Goal: Information Seeking & Learning: Check status

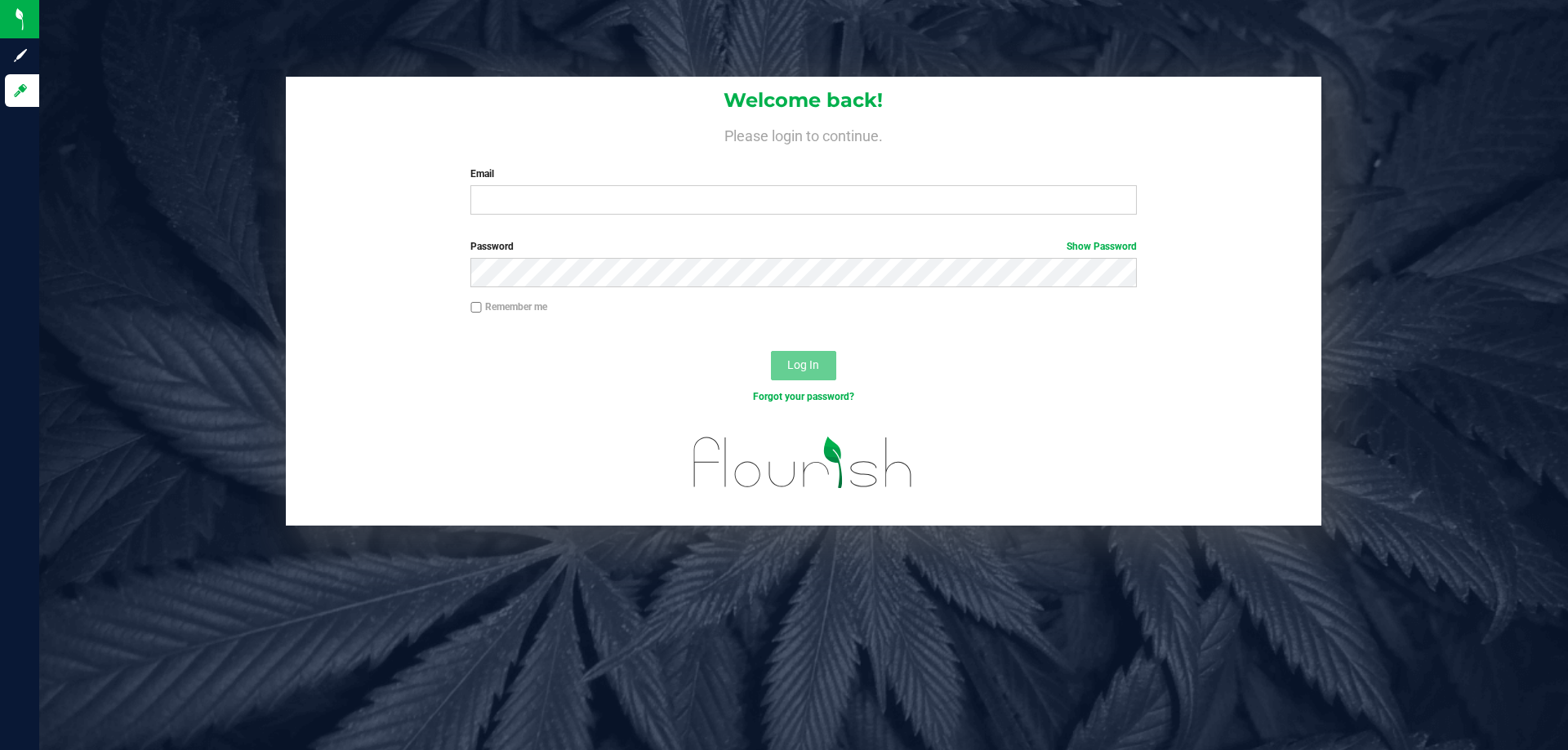
click at [774, 218] on div "Welcome back! Please login to continue. Email Required Please format your email…" at bounding box center [803, 152] width 1035 height 151
click at [778, 210] on input "Email" at bounding box center [803, 200] width 665 height 30
type input "[EMAIL_ADDRESS][DOMAIN_NAME]"
click at [771, 351] on button "Log In" at bounding box center [803, 365] width 65 height 30
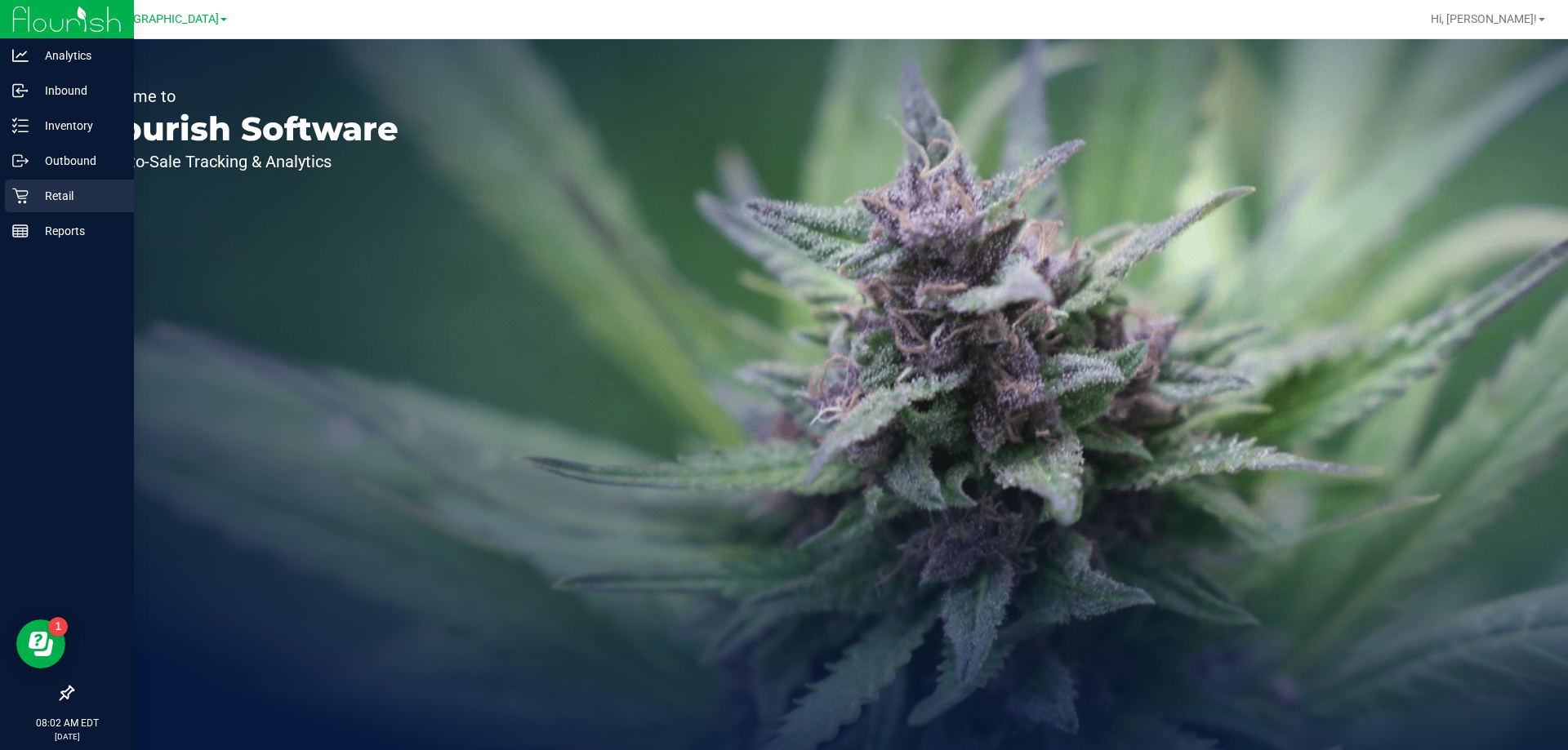
click at [54, 197] on p "Retail" at bounding box center [78, 196] width 98 height 20
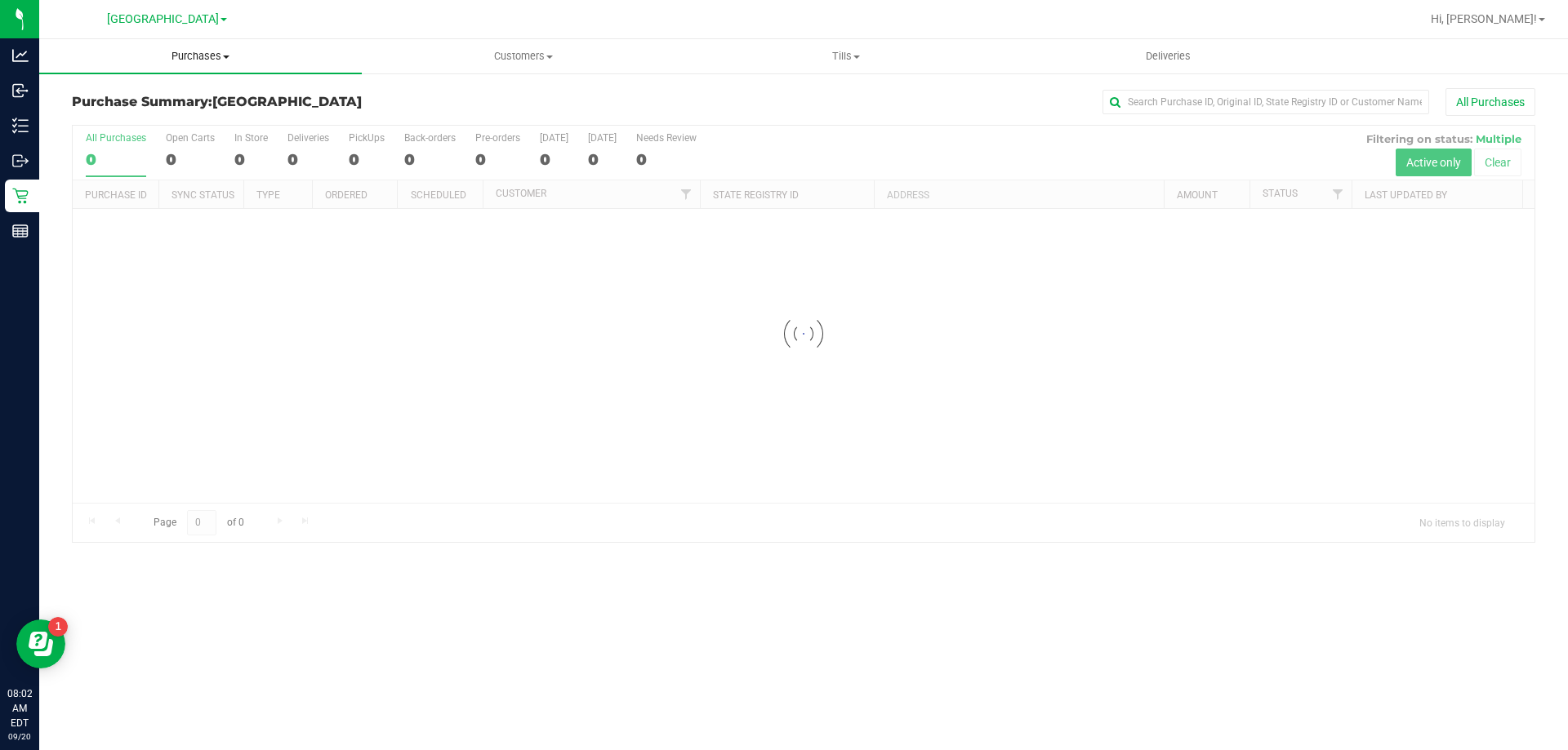
click at [232, 56] on span "Purchases" at bounding box center [200, 56] width 323 height 14
click at [211, 113] on li "Fulfillment" at bounding box center [200, 118] width 323 height 20
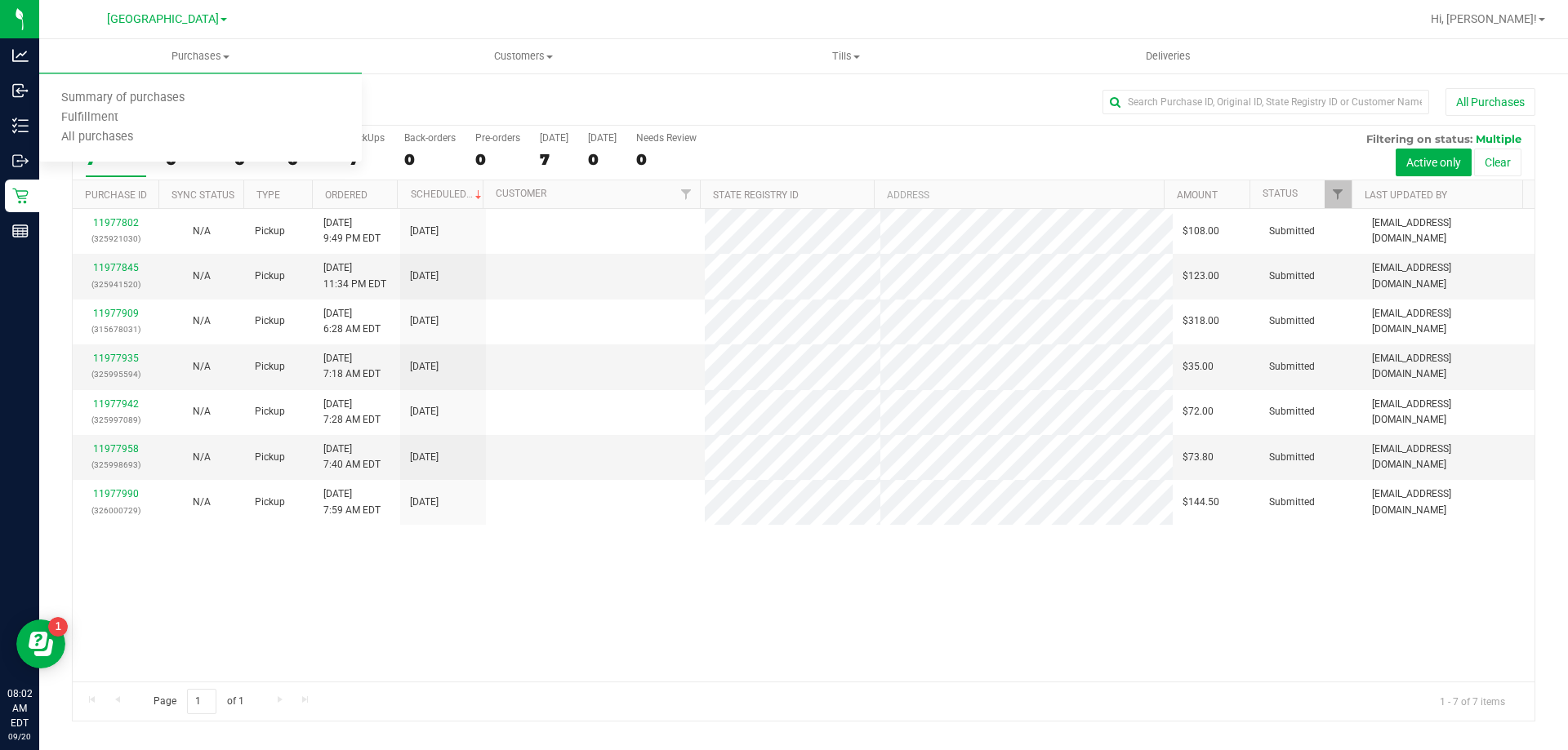
click at [792, 666] on div "11977802 (325921030) N/A Pickup [DATE] 9:49 PM EDT 9/20/2025 $108.00 Submitted …" at bounding box center [803, 445] width 1462 height 472
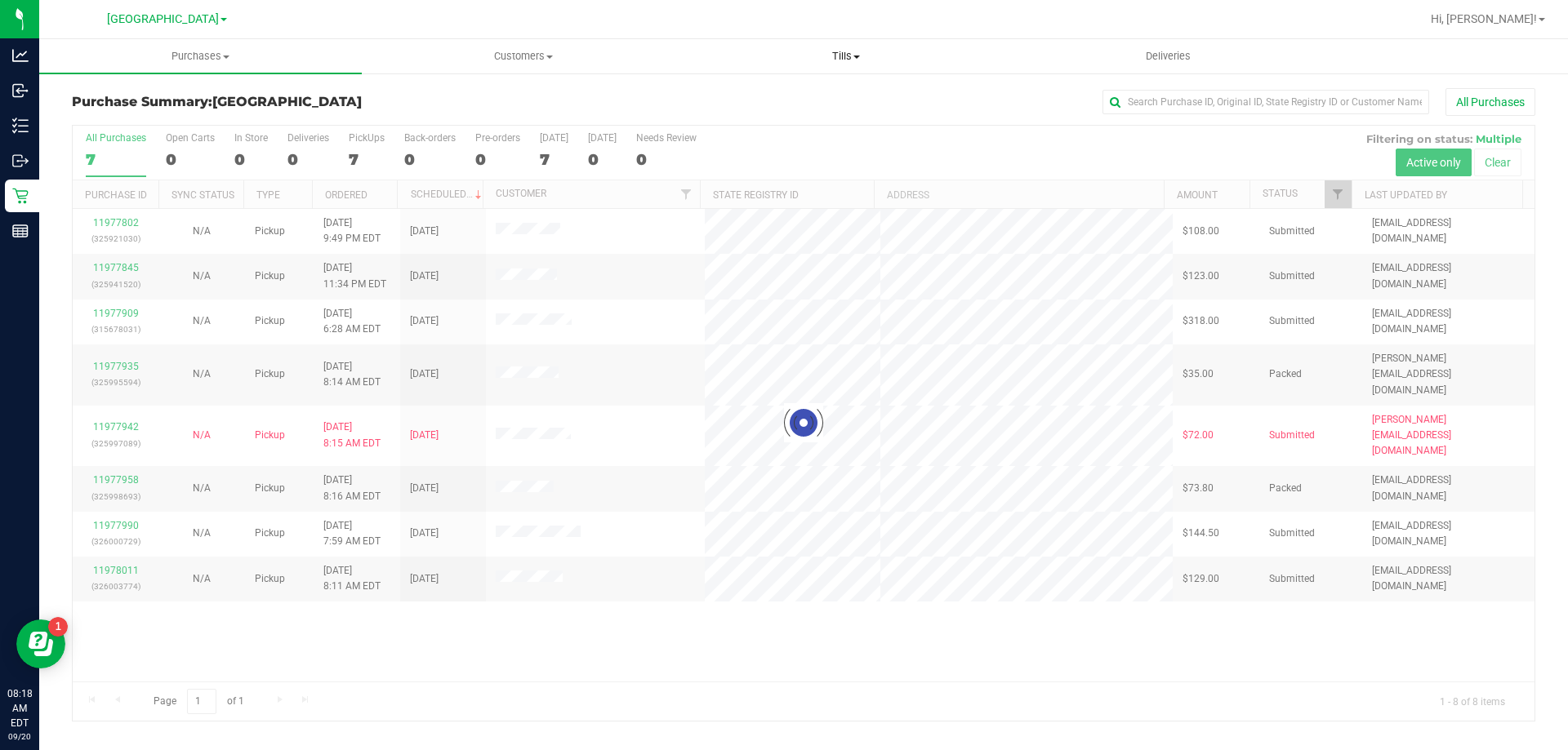
click at [884, 63] on span "Tills" at bounding box center [846, 56] width 321 height 14
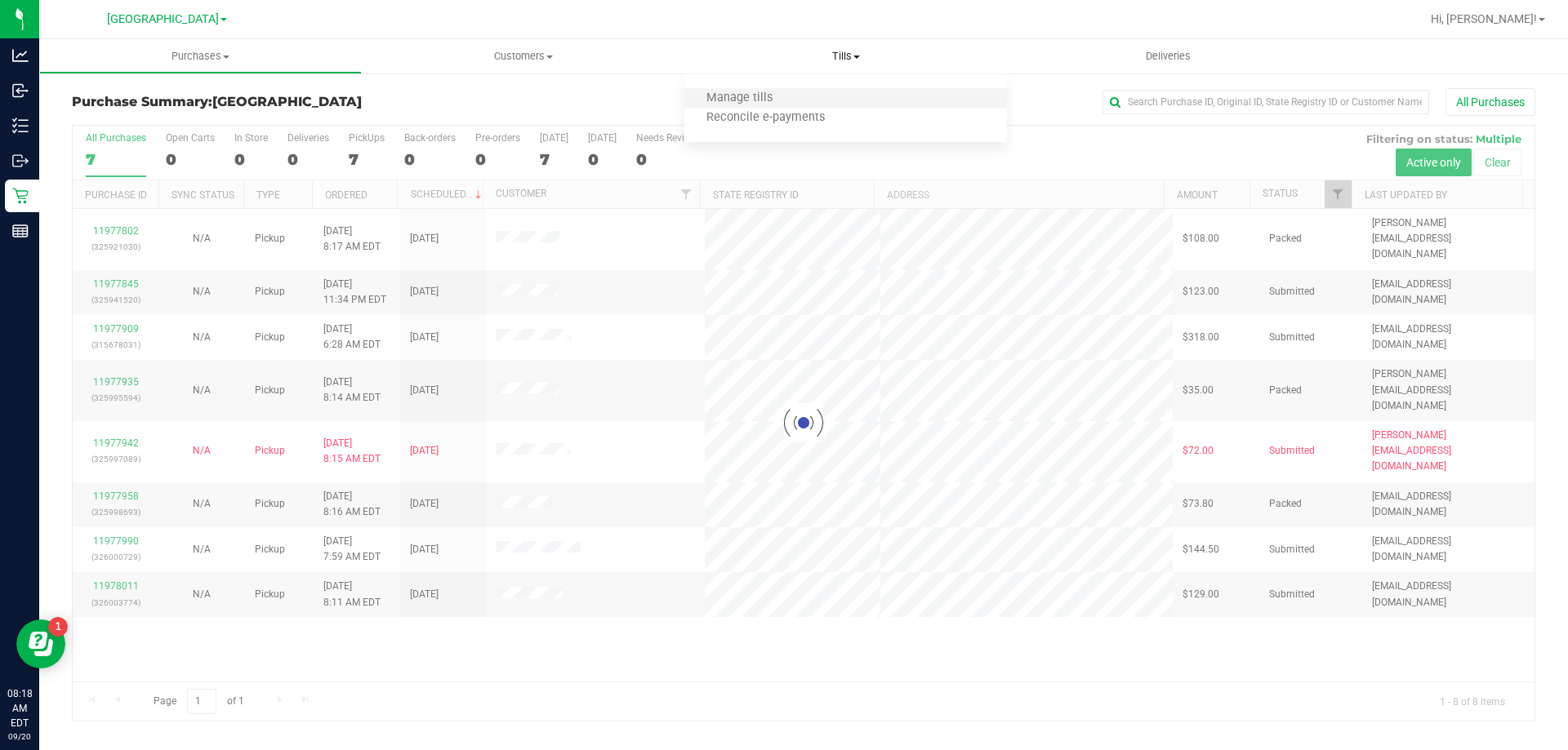
click at [848, 103] on li "Manage tills" at bounding box center [846, 99] width 323 height 20
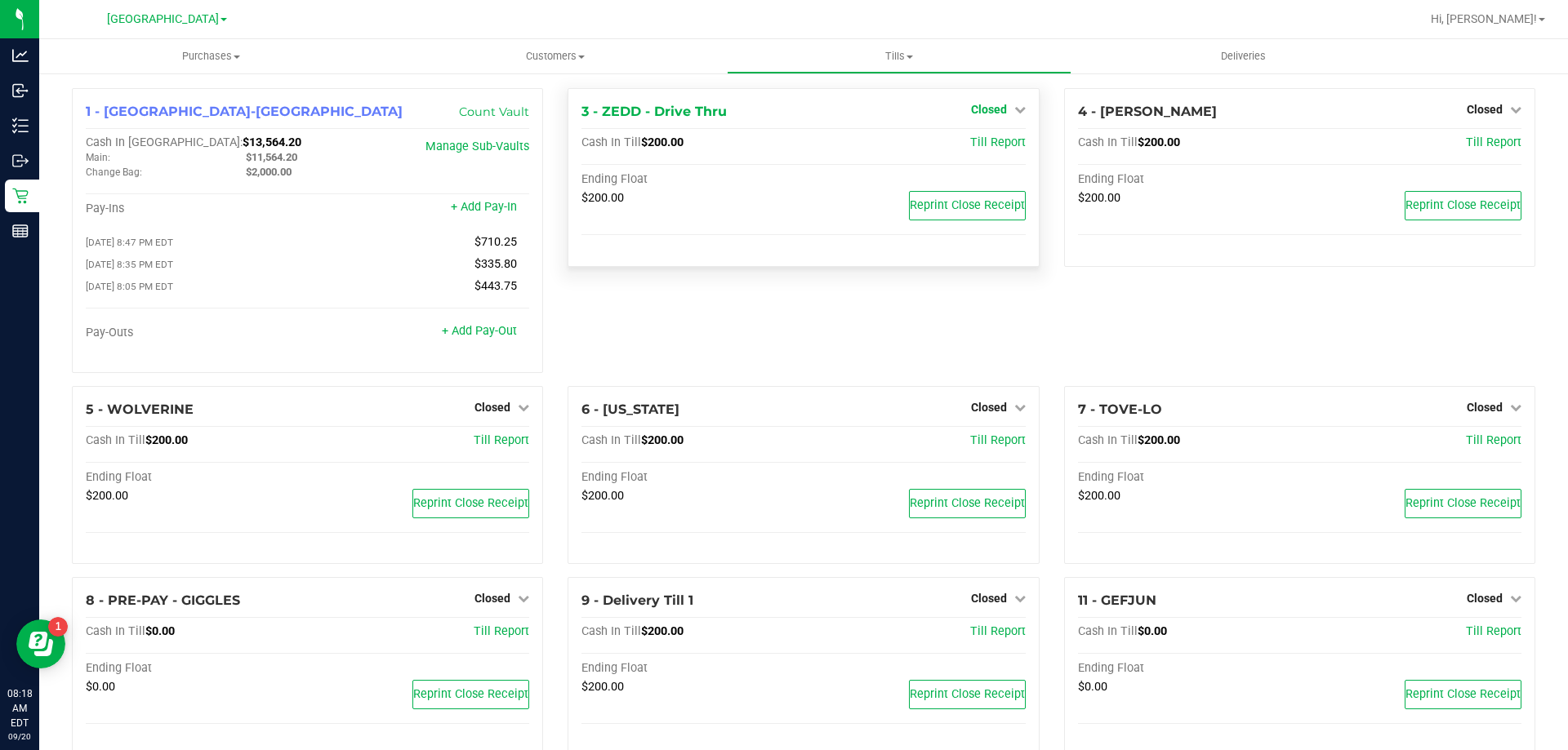
click at [1004, 112] on link "Closed" at bounding box center [998, 109] width 55 height 13
click at [967, 151] on div "Open Till" at bounding box center [988, 144] width 121 height 21
click at [969, 147] on link "Open Till" at bounding box center [988, 143] width 43 height 13
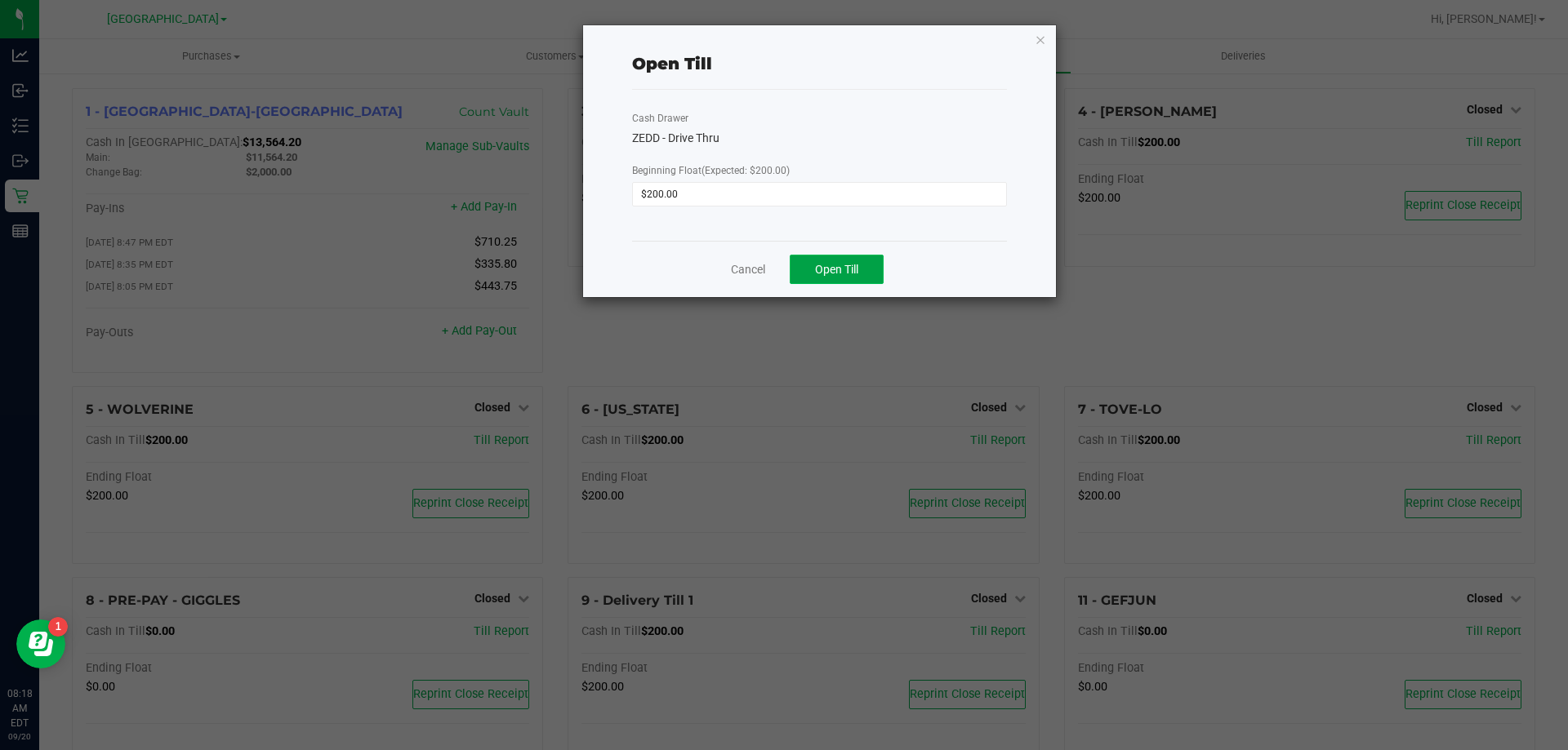
click at [839, 275] on span "Open Till" at bounding box center [837, 270] width 43 height 13
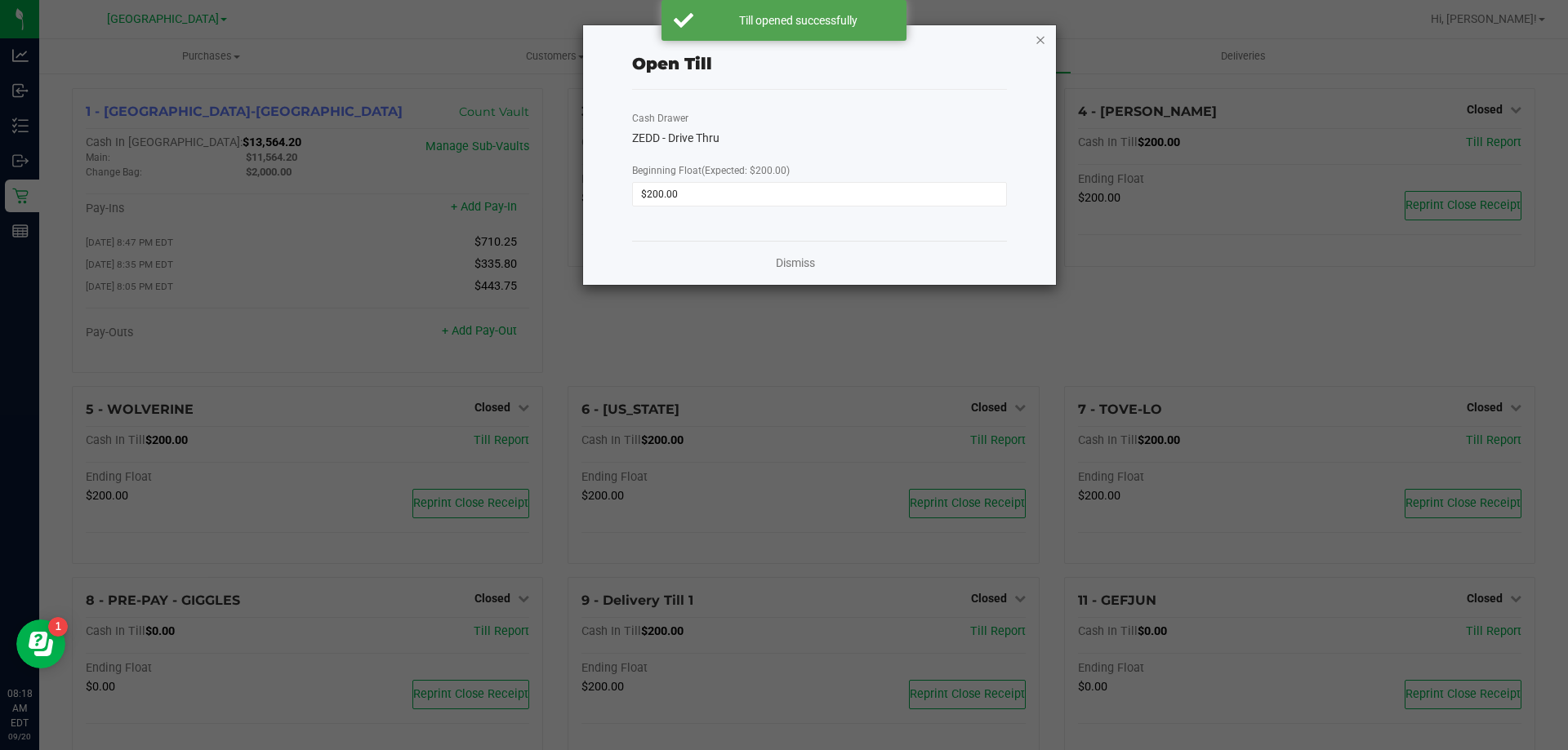
click at [1041, 36] on icon "button" at bounding box center [1040, 40] width 12 height 20
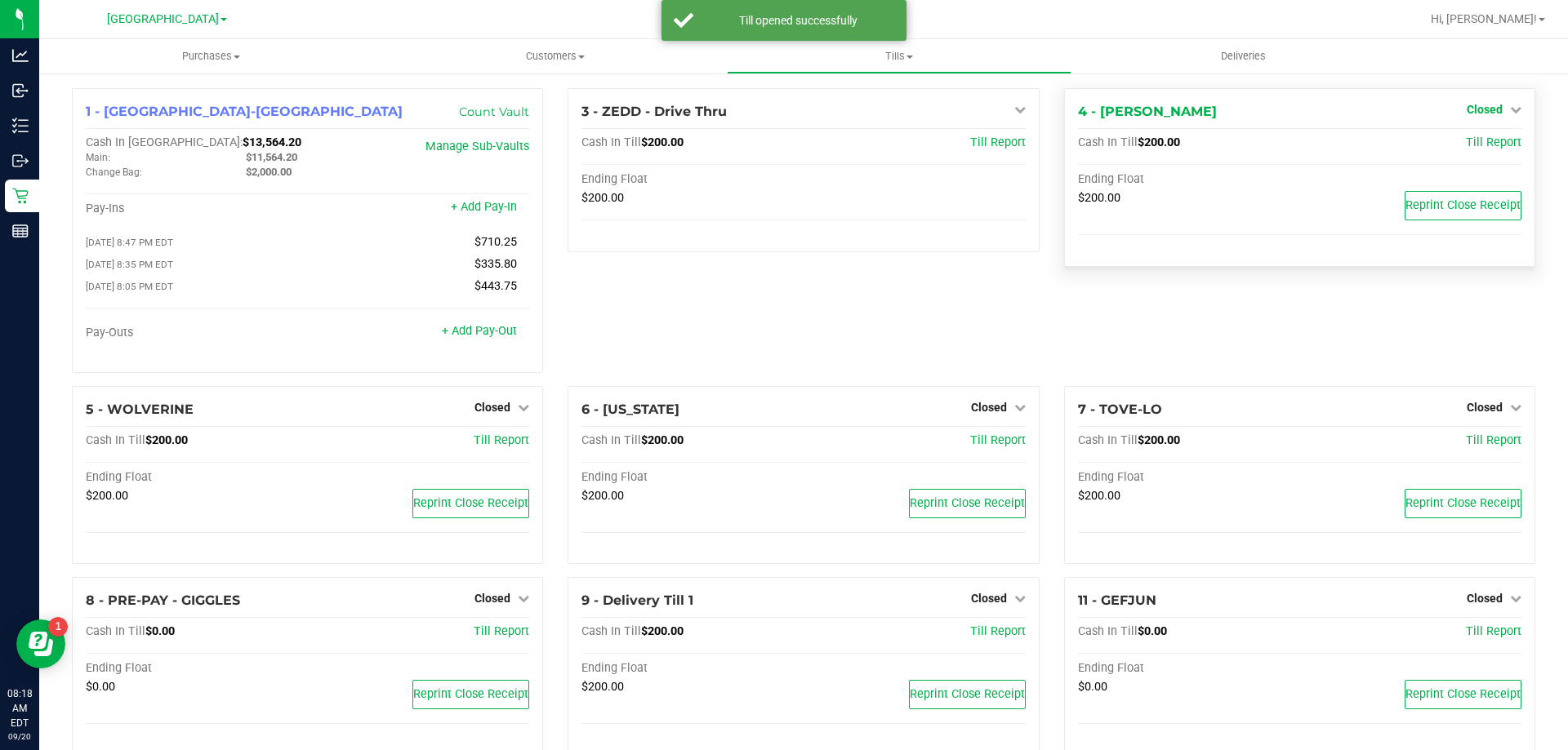
click at [1467, 111] on span "Closed" at bounding box center [1485, 109] width 36 height 13
click at [1447, 142] on div "Open Till" at bounding box center [1484, 144] width 121 height 21
click at [1463, 149] on link "Open Till" at bounding box center [1484, 143] width 43 height 13
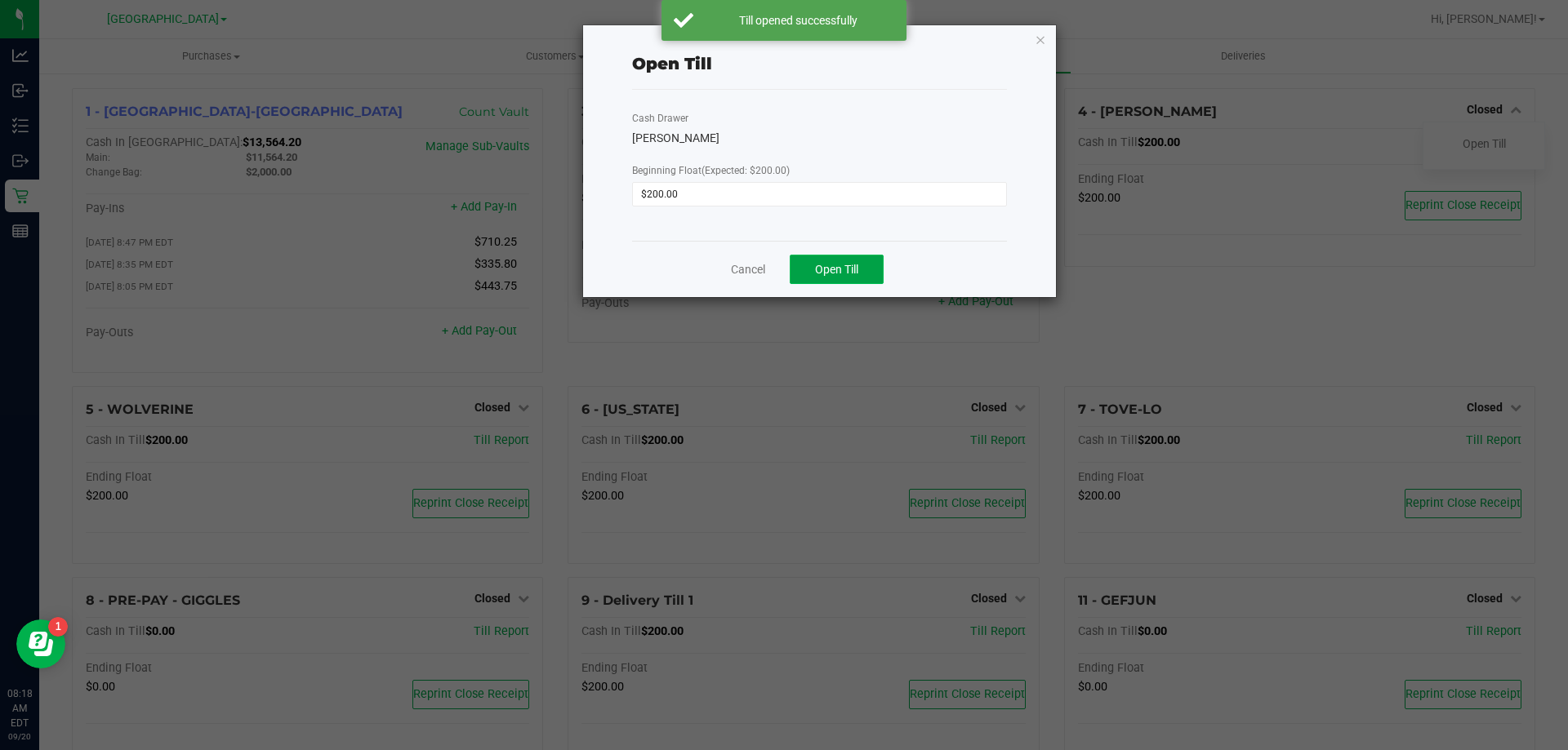
click at [884, 272] on button "Open Till" at bounding box center [837, 270] width 94 height 30
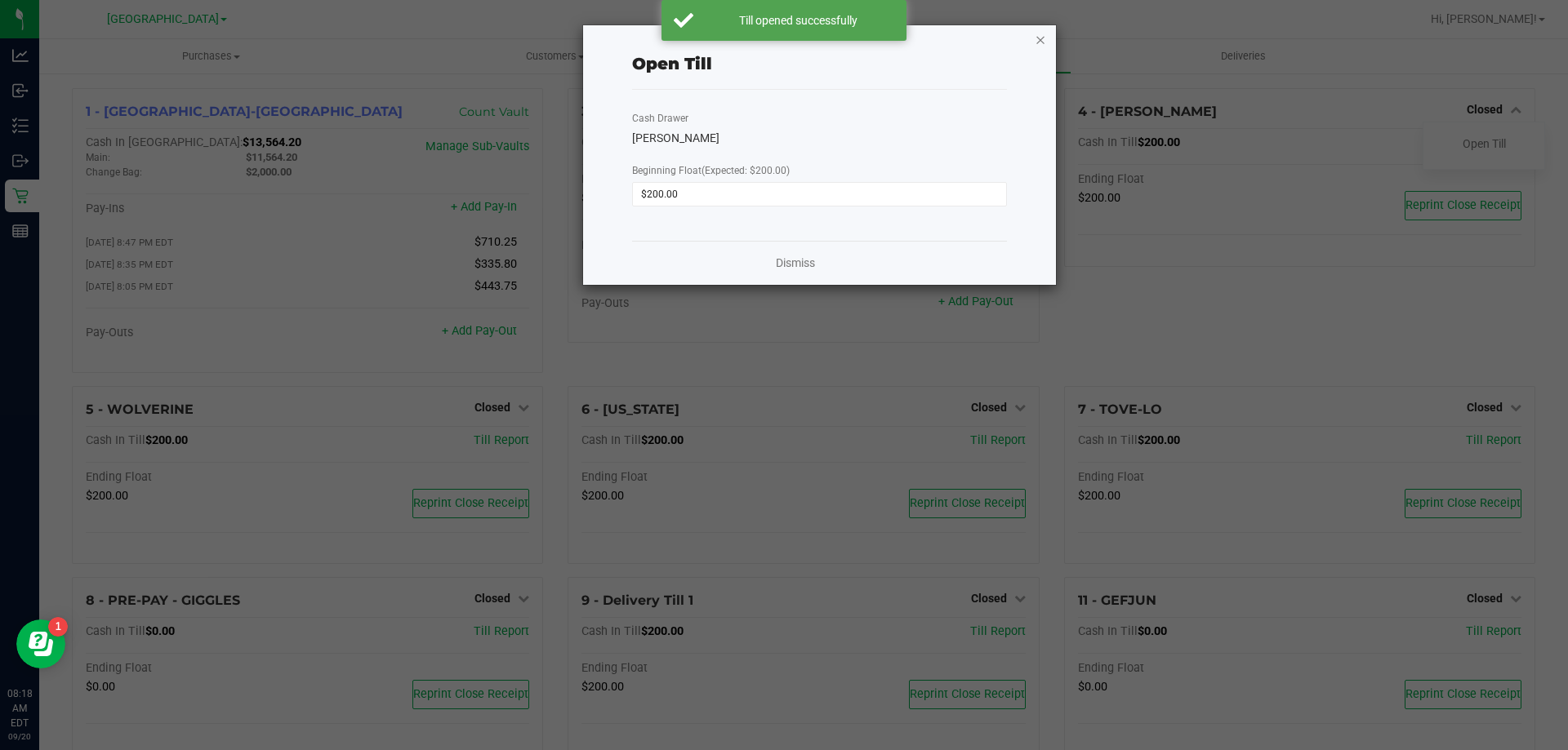
click at [1043, 48] on icon "button" at bounding box center [1040, 40] width 12 height 20
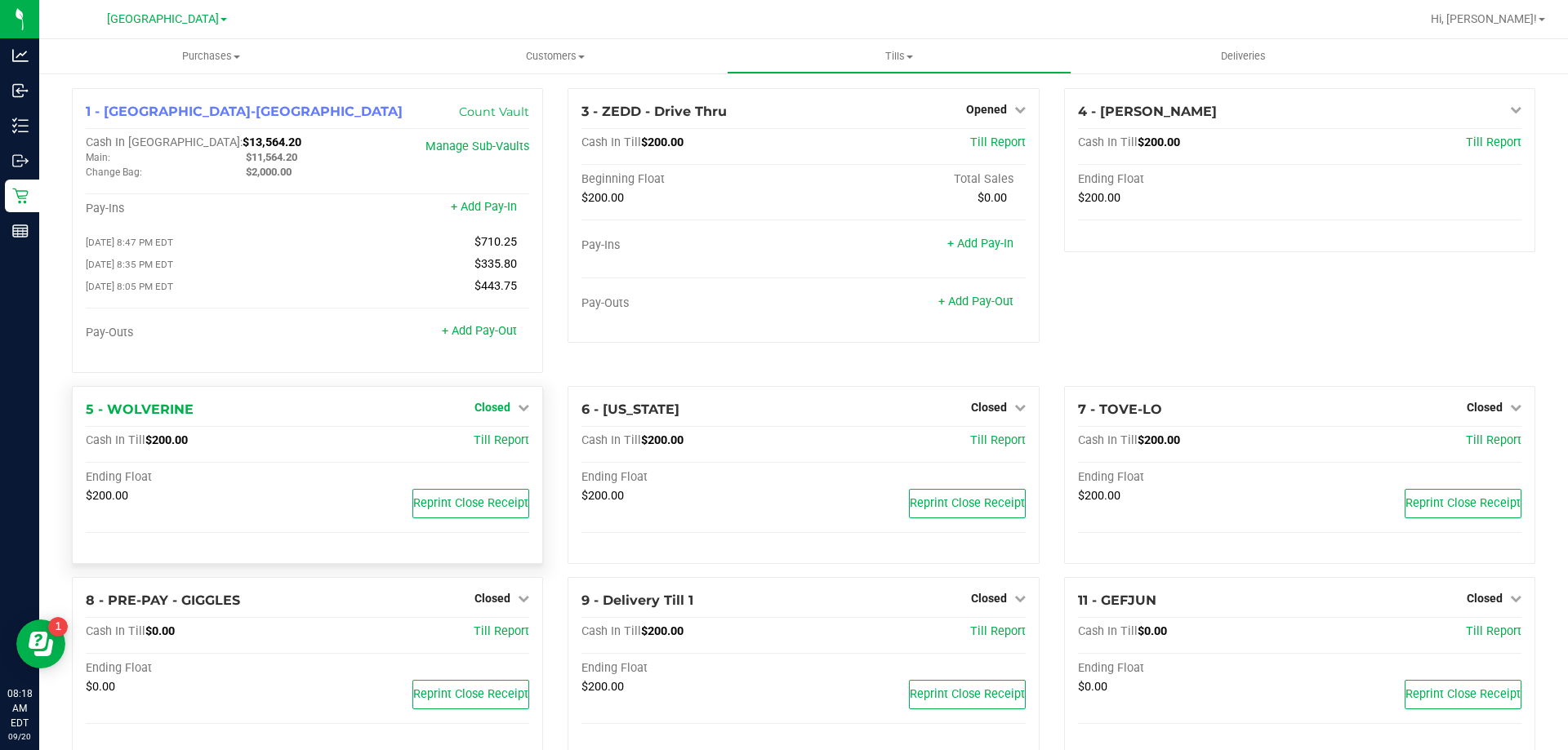
click at [506, 405] on span "Closed" at bounding box center [492, 407] width 36 height 13
click at [498, 444] on link "Open Till" at bounding box center [492, 441] width 43 height 13
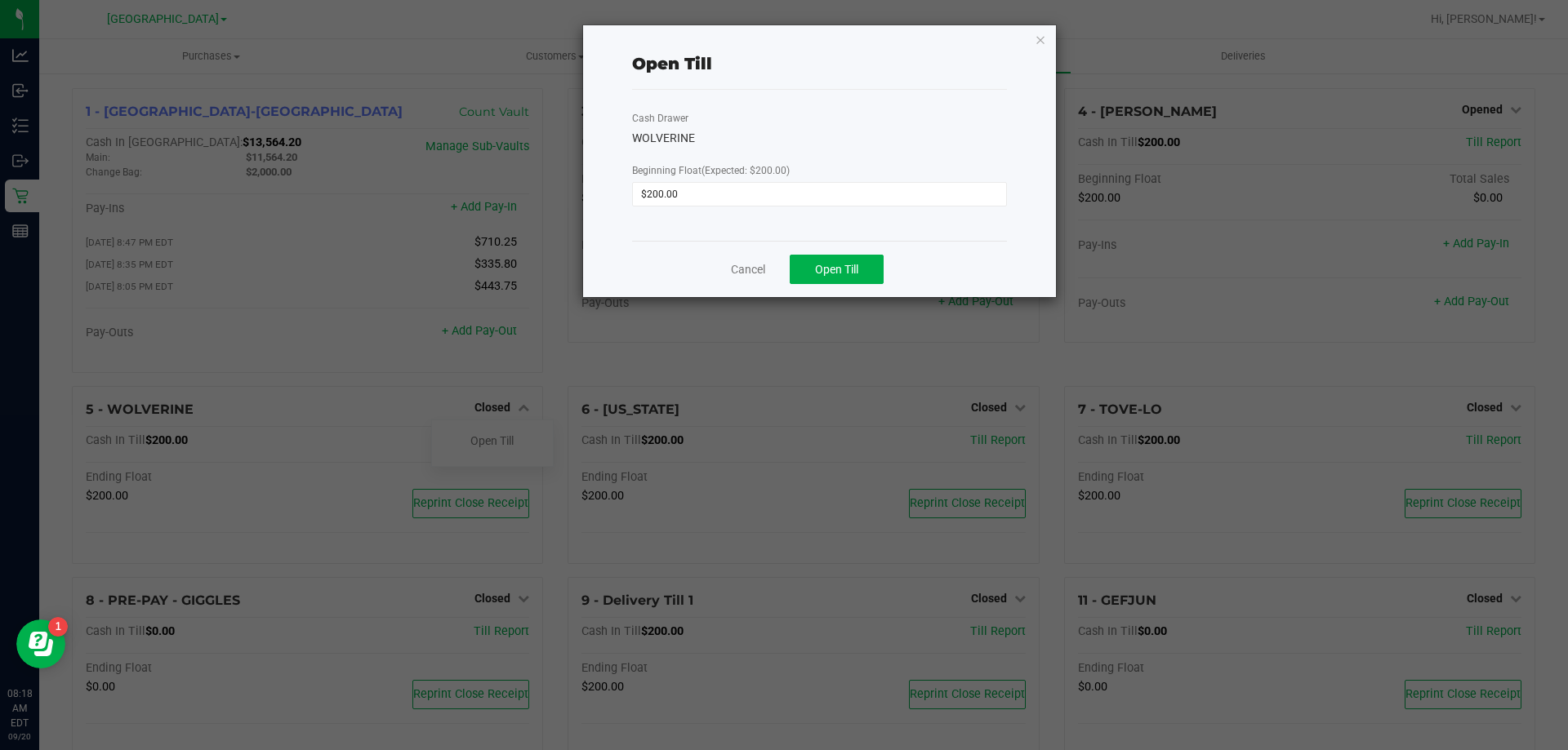
click at [874, 245] on div "Cancel Open Till" at bounding box center [820, 269] width 375 height 56
click at [861, 261] on button "Open Till" at bounding box center [837, 270] width 94 height 30
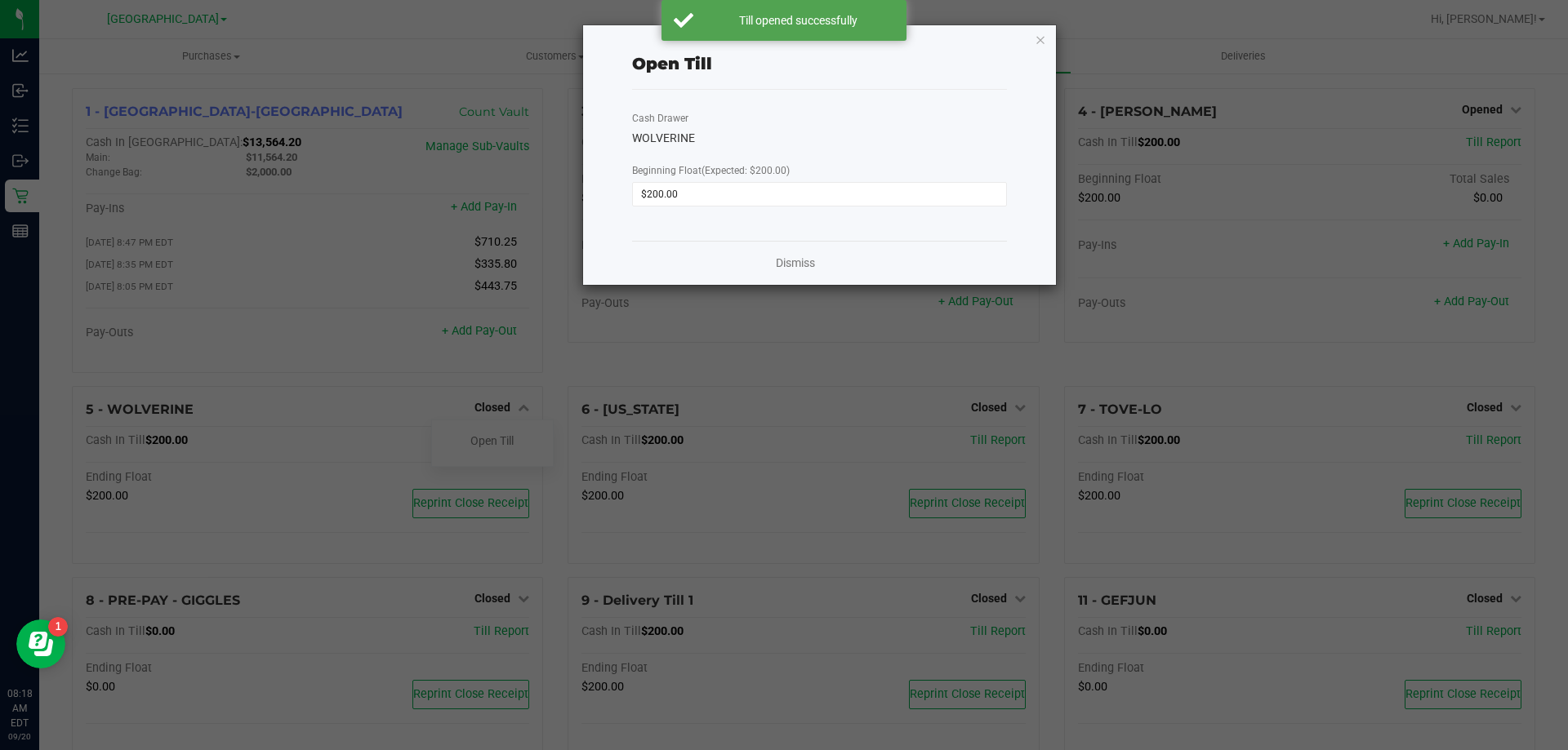
click at [1049, 42] on div "Open Till Cash Drawer WOLVERINE Beginning Float (Expected: $200.00) $200.00 Dis…" at bounding box center [820, 155] width 472 height 260
click at [1045, 37] on icon "button" at bounding box center [1040, 40] width 12 height 20
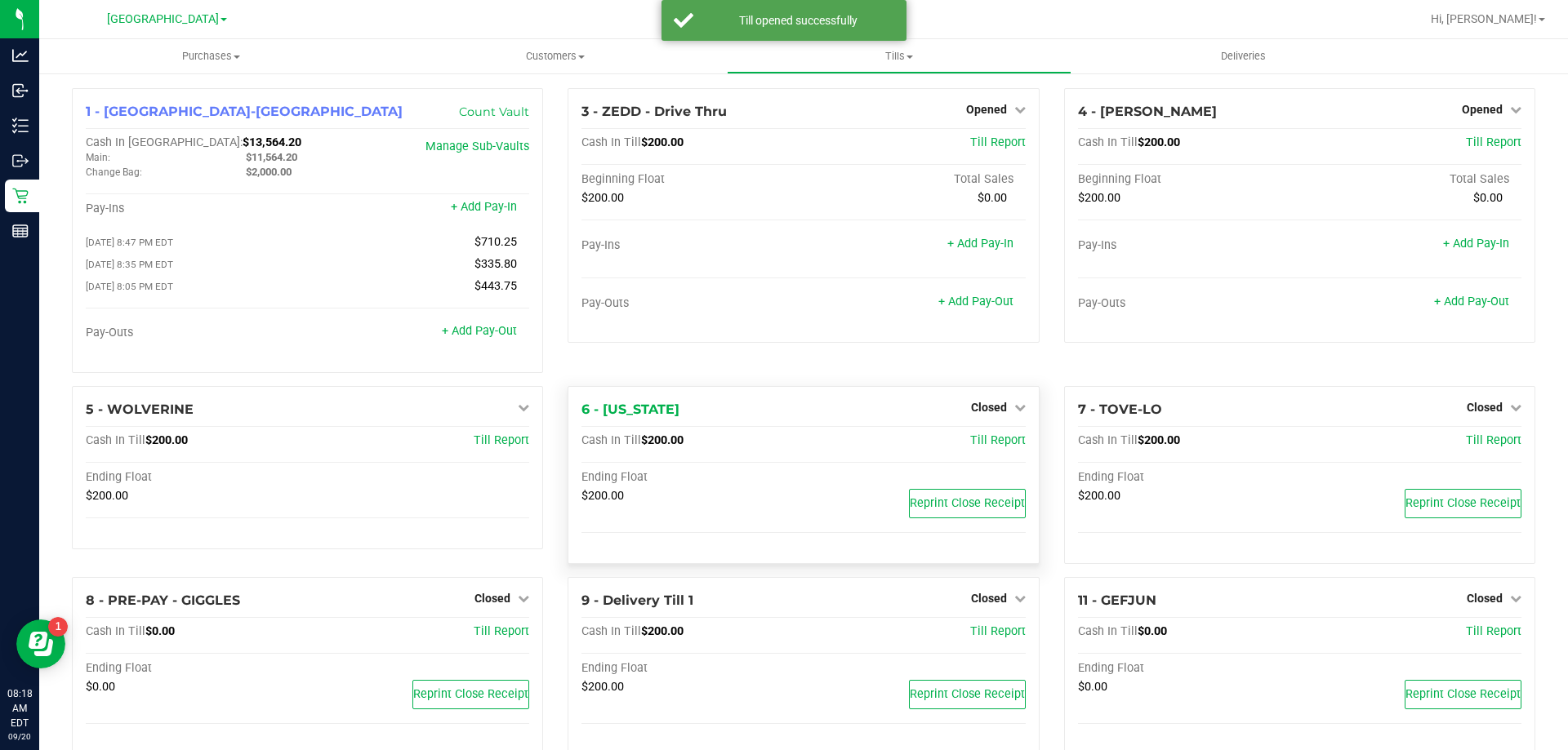
click at [1002, 417] on div "Closed" at bounding box center [998, 407] width 55 height 20
click at [1004, 407] on link "Closed" at bounding box center [998, 407] width 55 height 13
click at [987, 446] on link "Open Till" at bounding box center [988, 441] width 43 height 13
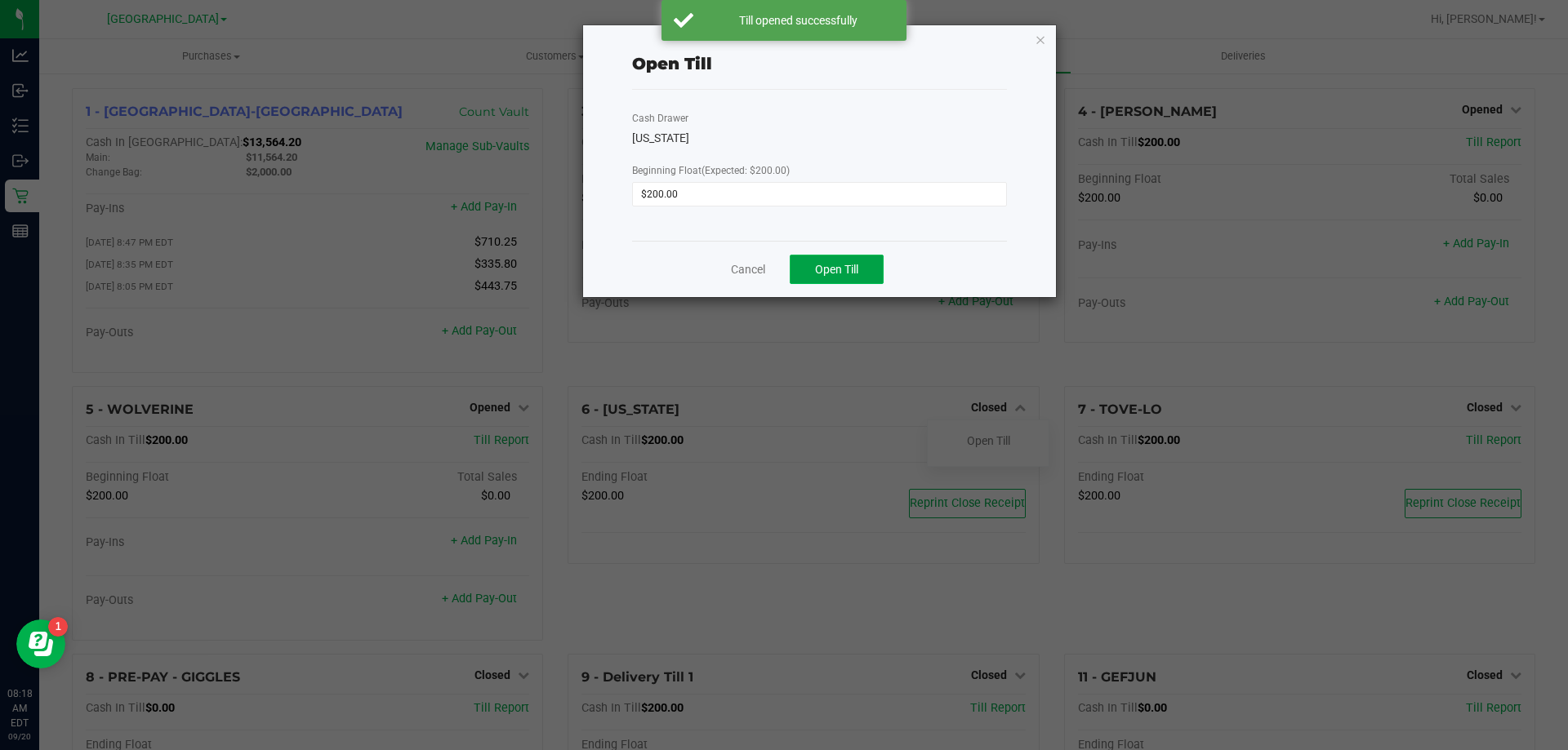
click at [821, 275] on span "Open Till" at bounding box center [837, 270] width 43 height 13
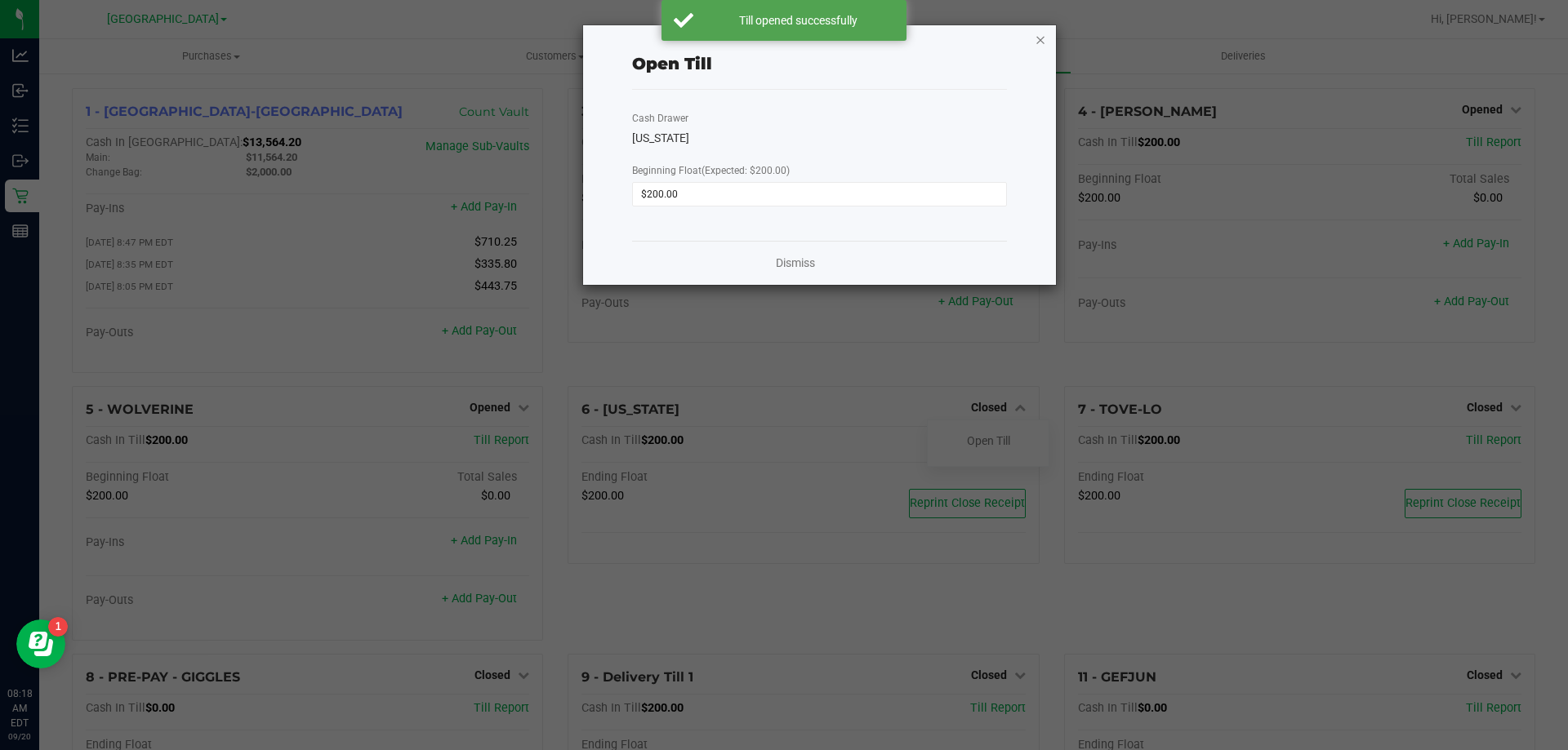
click at [1041, 39] on icon "button" at bounding box center [1040, 40] width 12 height 20
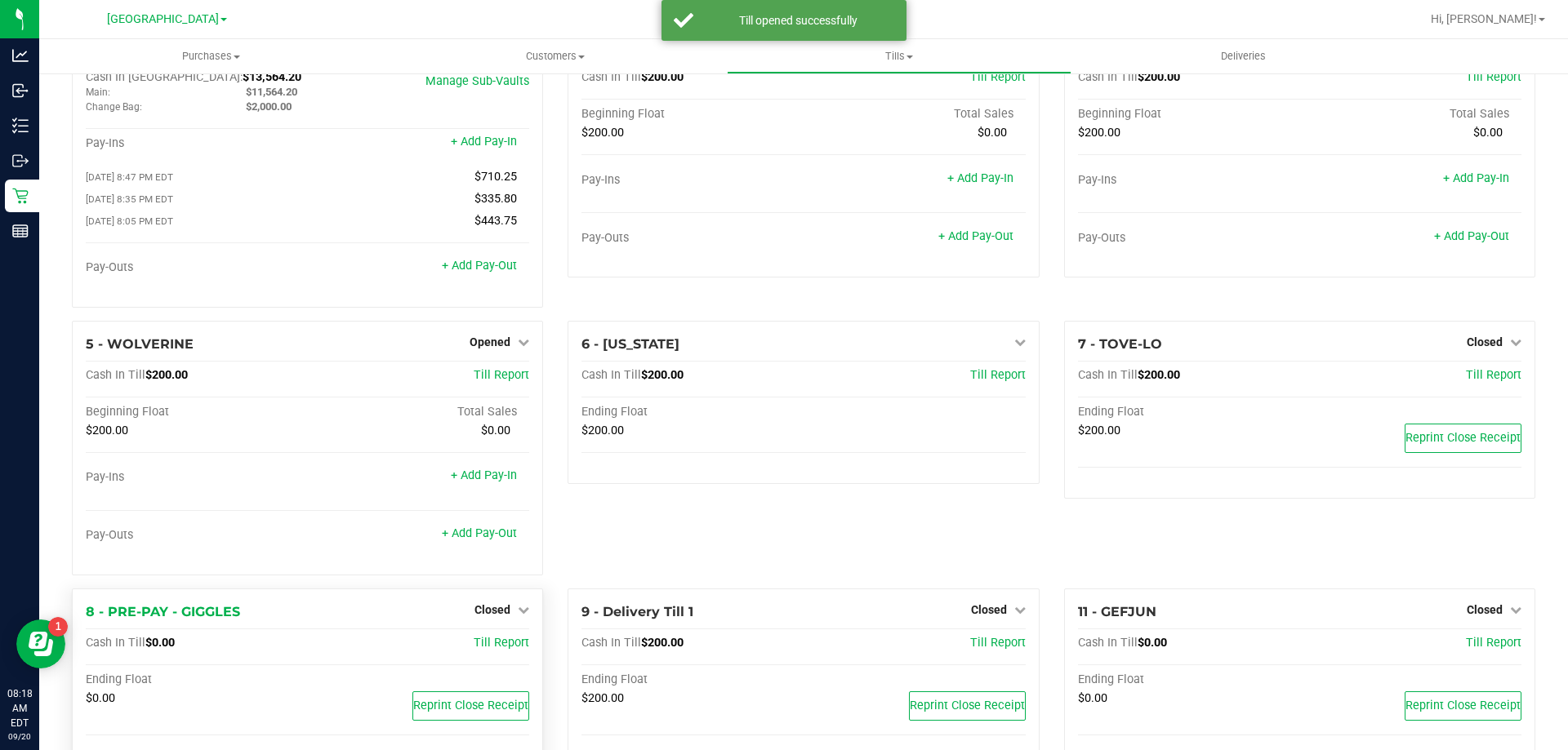
scroll to position [115, 0]
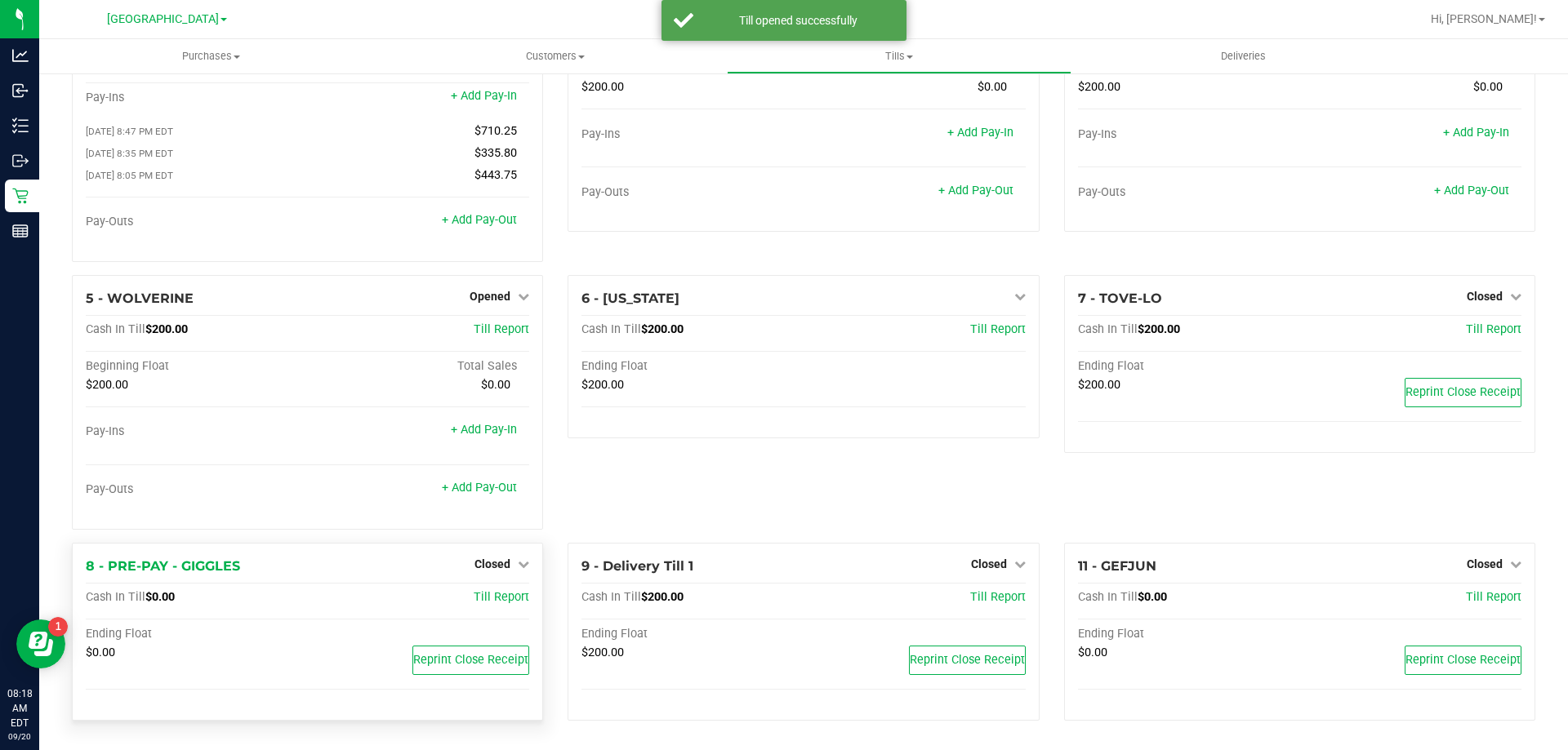
click at [461, 568] on div "8 - PRE-PAY - GIGGLES Closed Open Till" at bounding box center [307, 567] width 444 height 20
click at [485, 567] on span "Closed" at bounding box center [492, 564] width 36 height 13
click at [485, 610] on div at bounding box center [492, 610] width 121 height 5
click at [489, 599] on link "Open Till" at bounding box center [492, 598] width 43 height 13
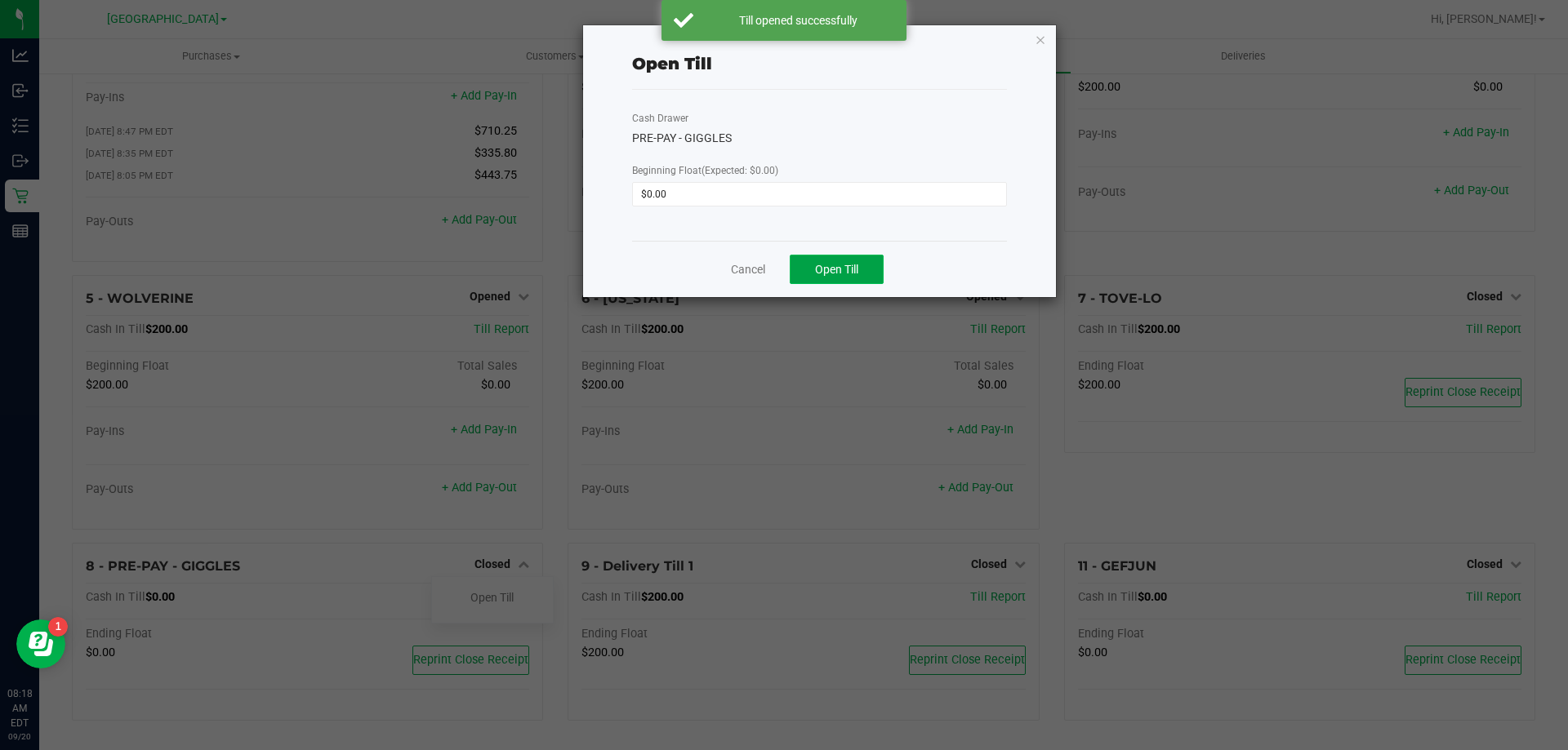
click at [841, 263] on span "Open Till" at bounding box center [837, 270] width 43 height 13
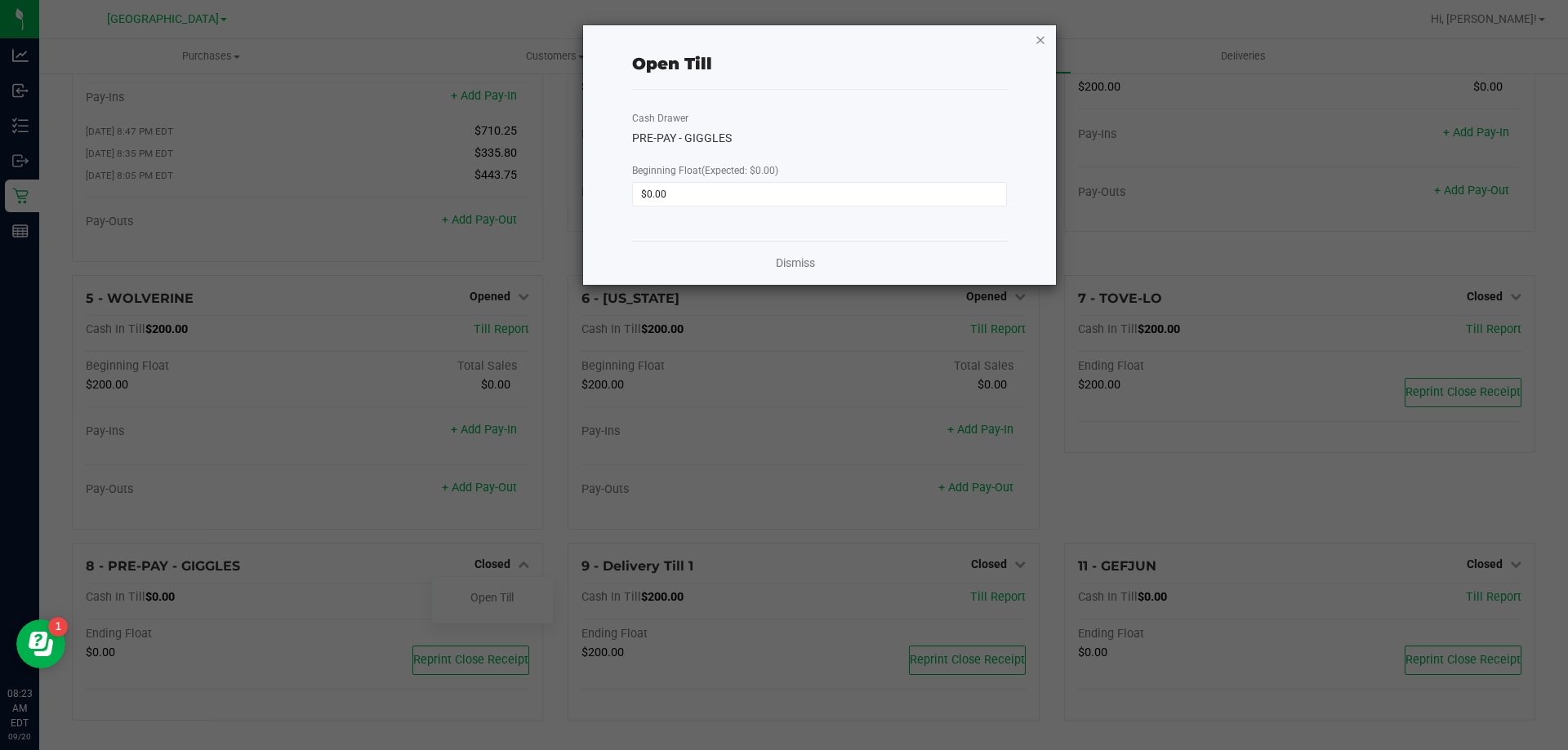
click at [1043, 36] on icon "button" at bounding box center [1040, 40] width 12 height 20
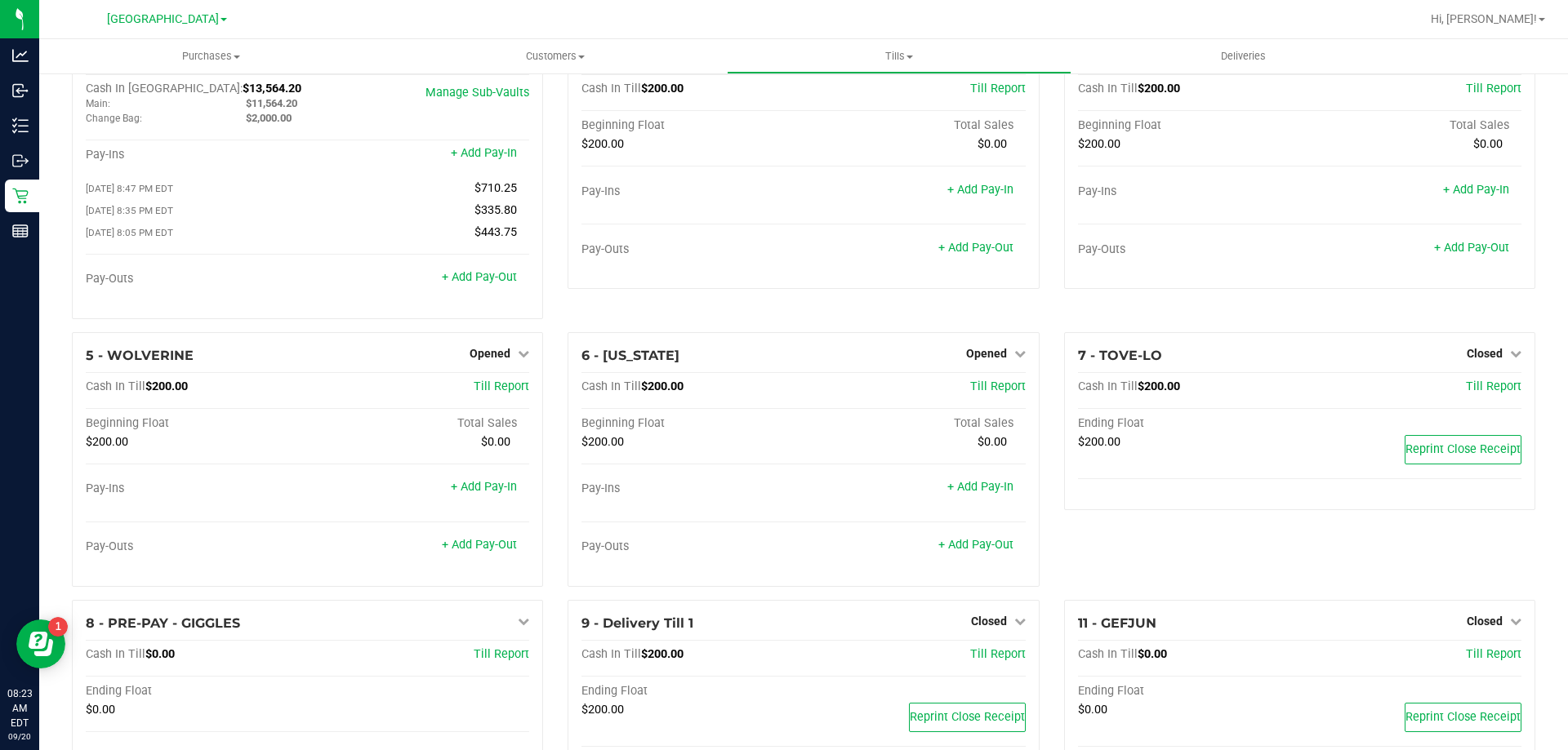
scroll to position [0, 0]
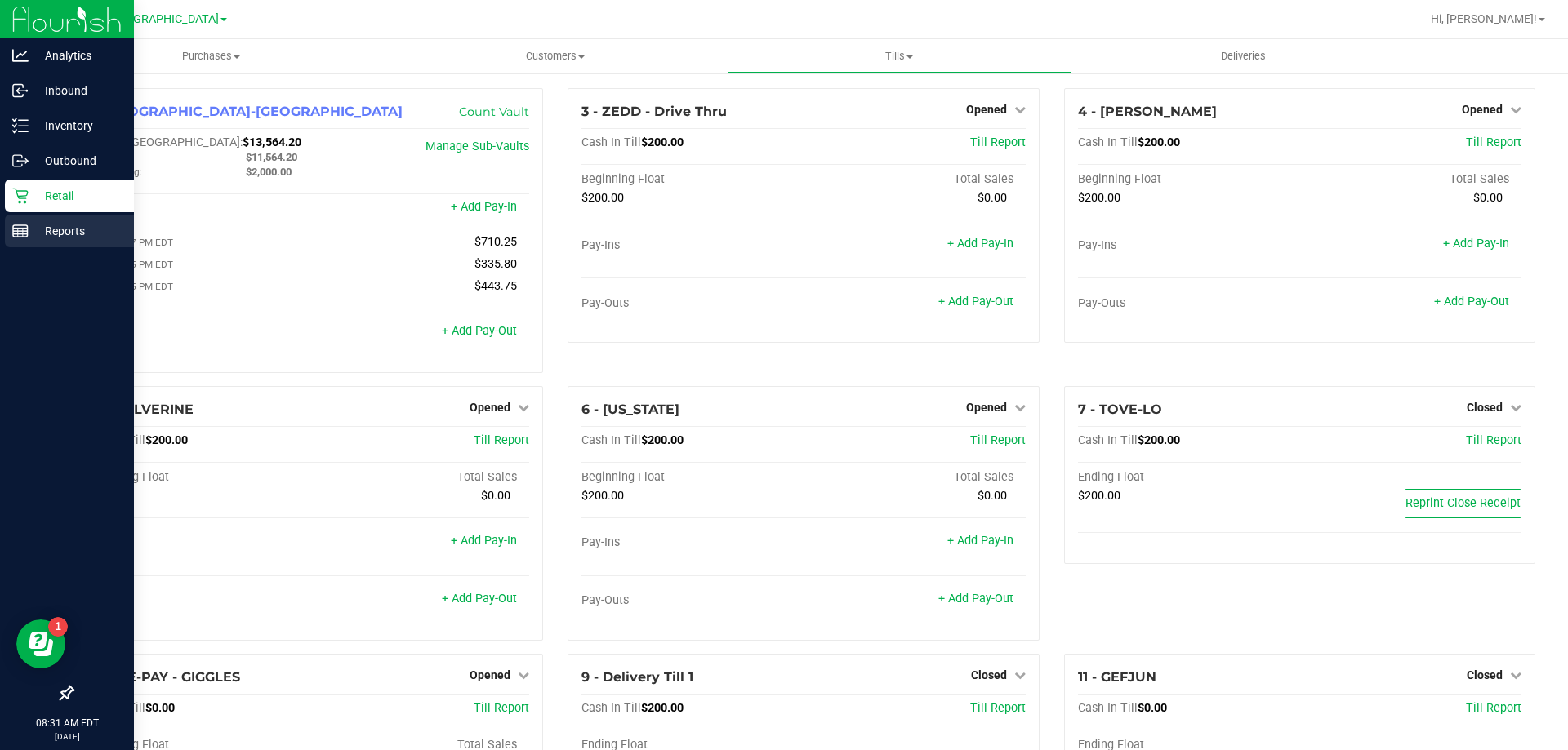
click at [70, 240] on p "Reports" at bounding box center [78, 231] width 98 height 20
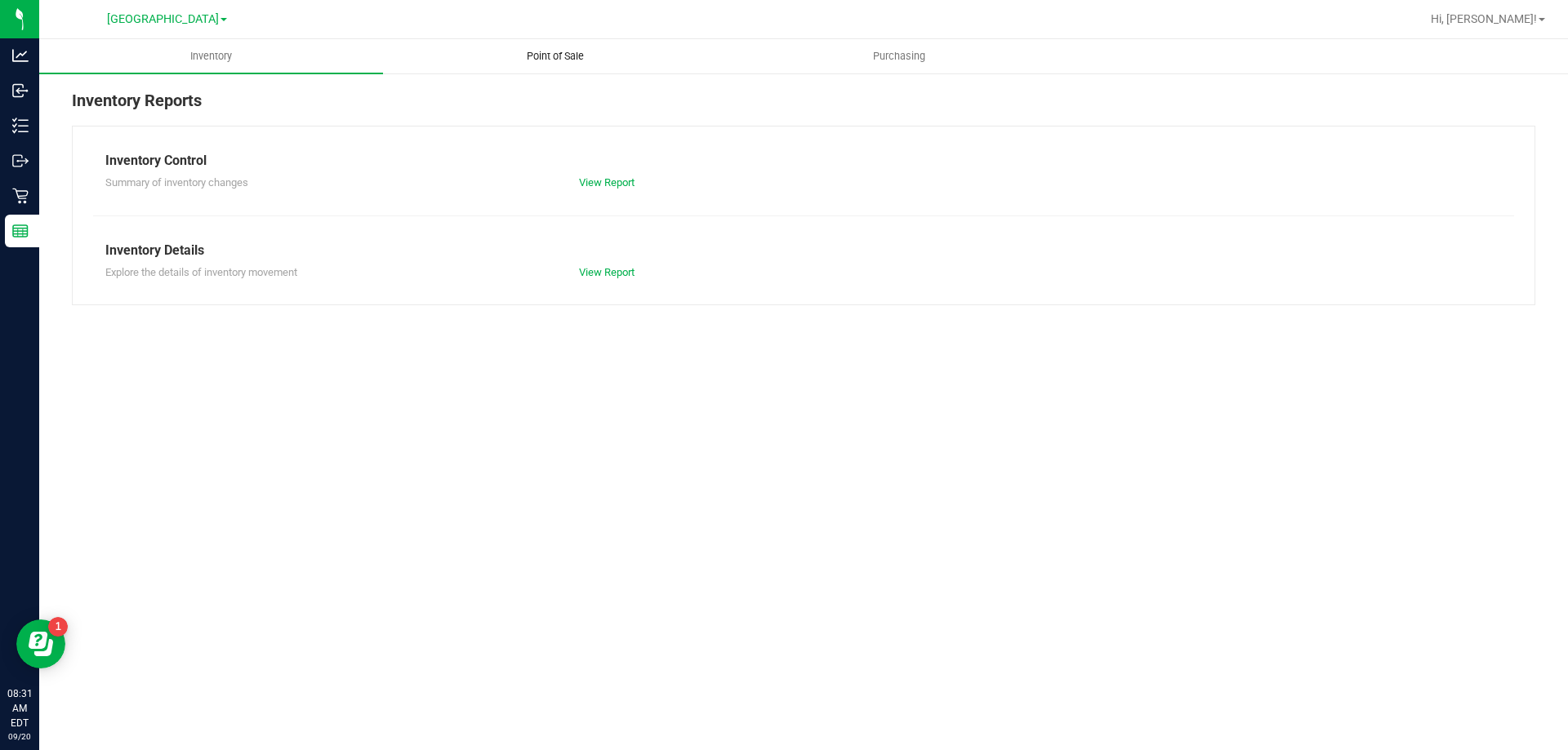
click at [600, 53] on span "Point of Sale" at bounding box center [555, 56] width 101 height 14
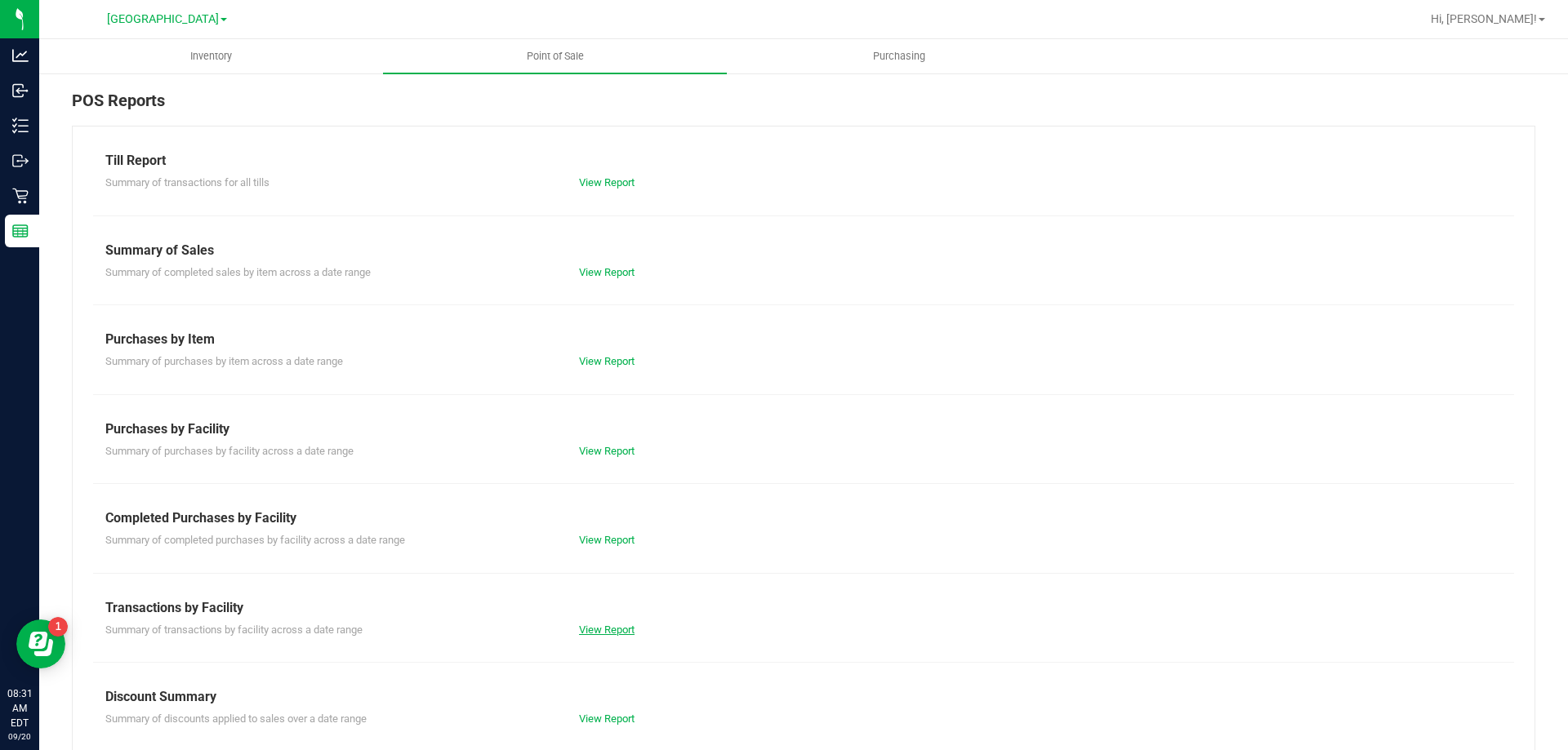
click at [617, 624] on link "View Report" at bounding box center [607, 630] width 56 height 13
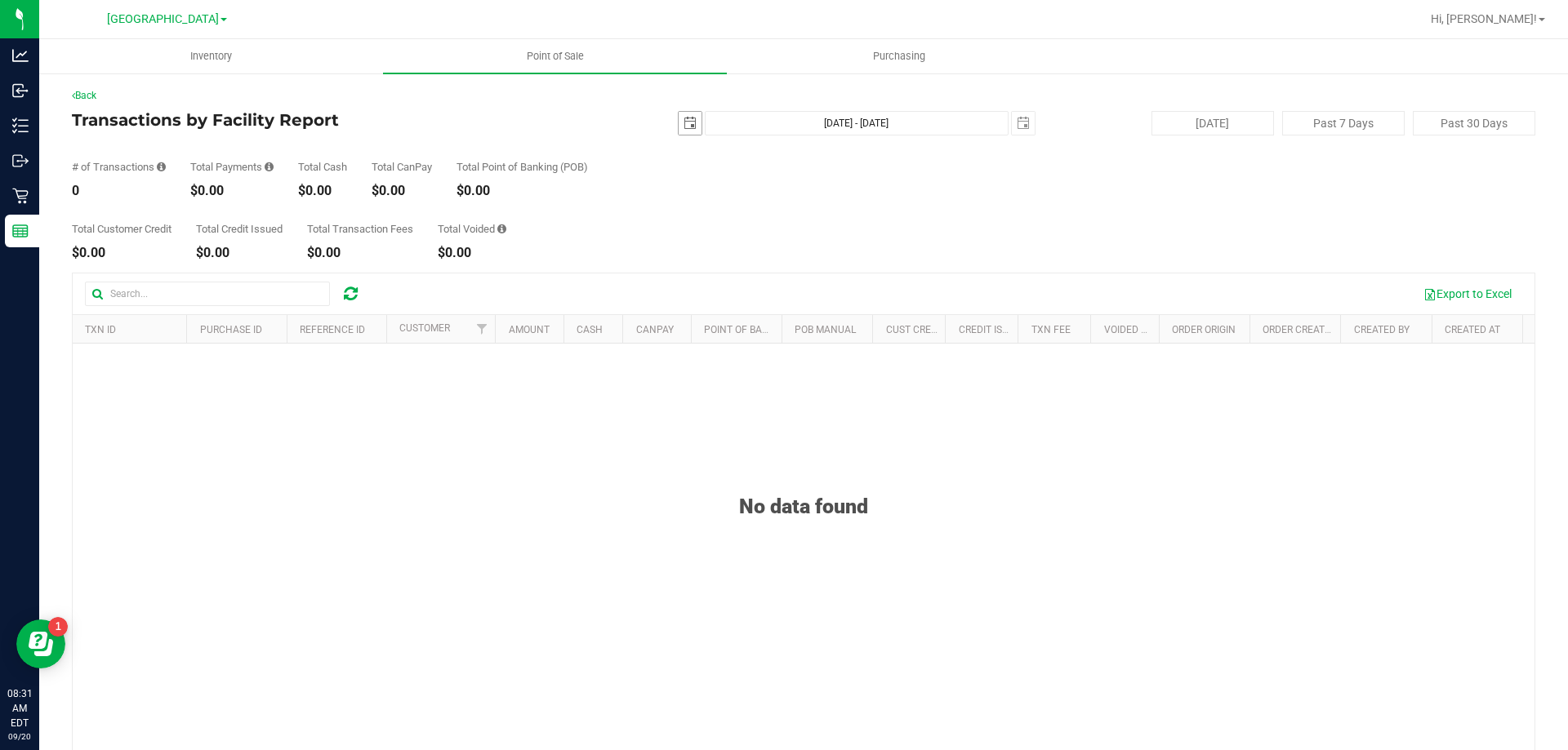
click at [683, 134] on span "[DATE]" at bounding box center [690, 123] width 24 height 24
click at [683, 126] on span "select" at bounding box center [690, 123] width 13 height 13
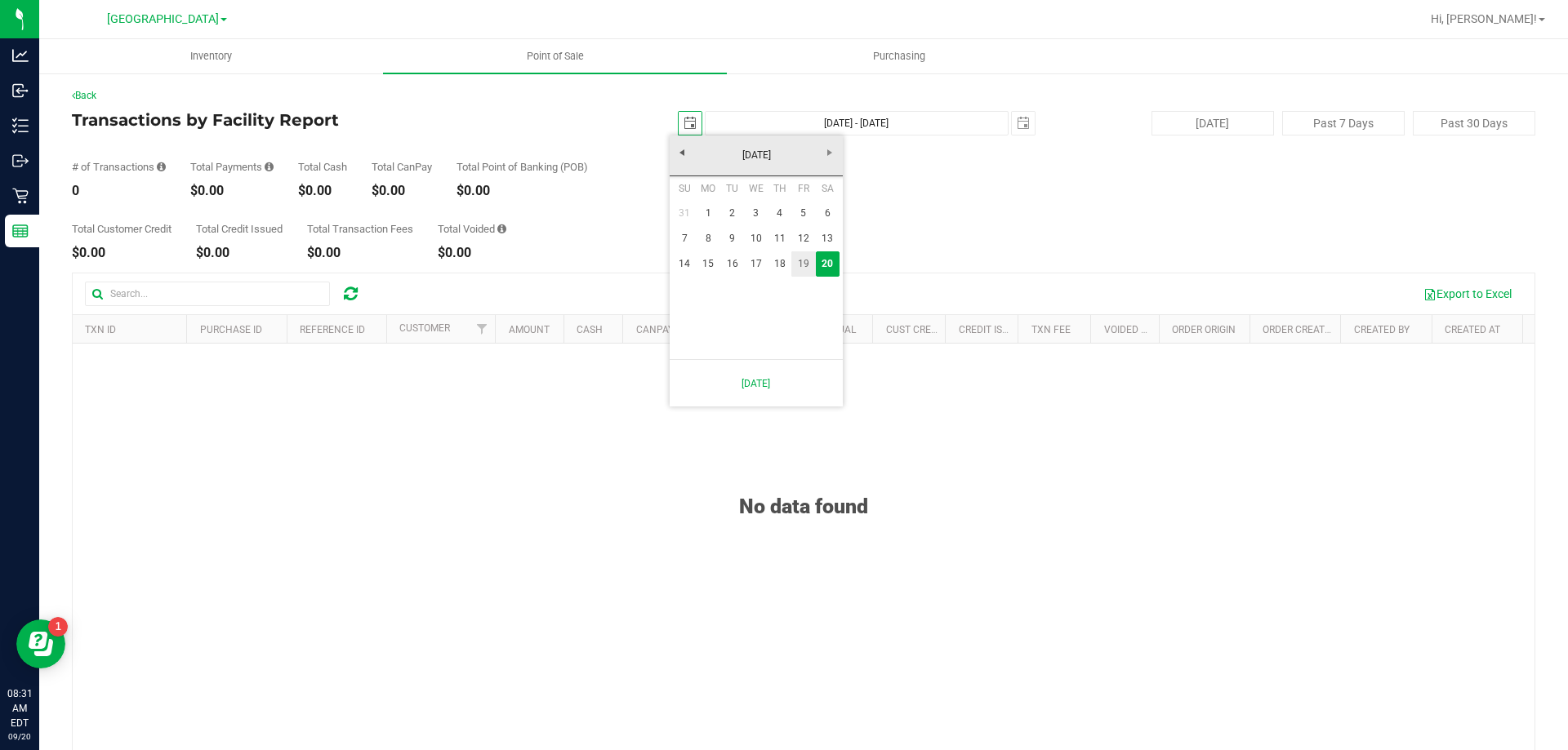
click at [803, 261] on link "19" at bounding box center [803, 264] width 23 height 25
type input "[DATE]"
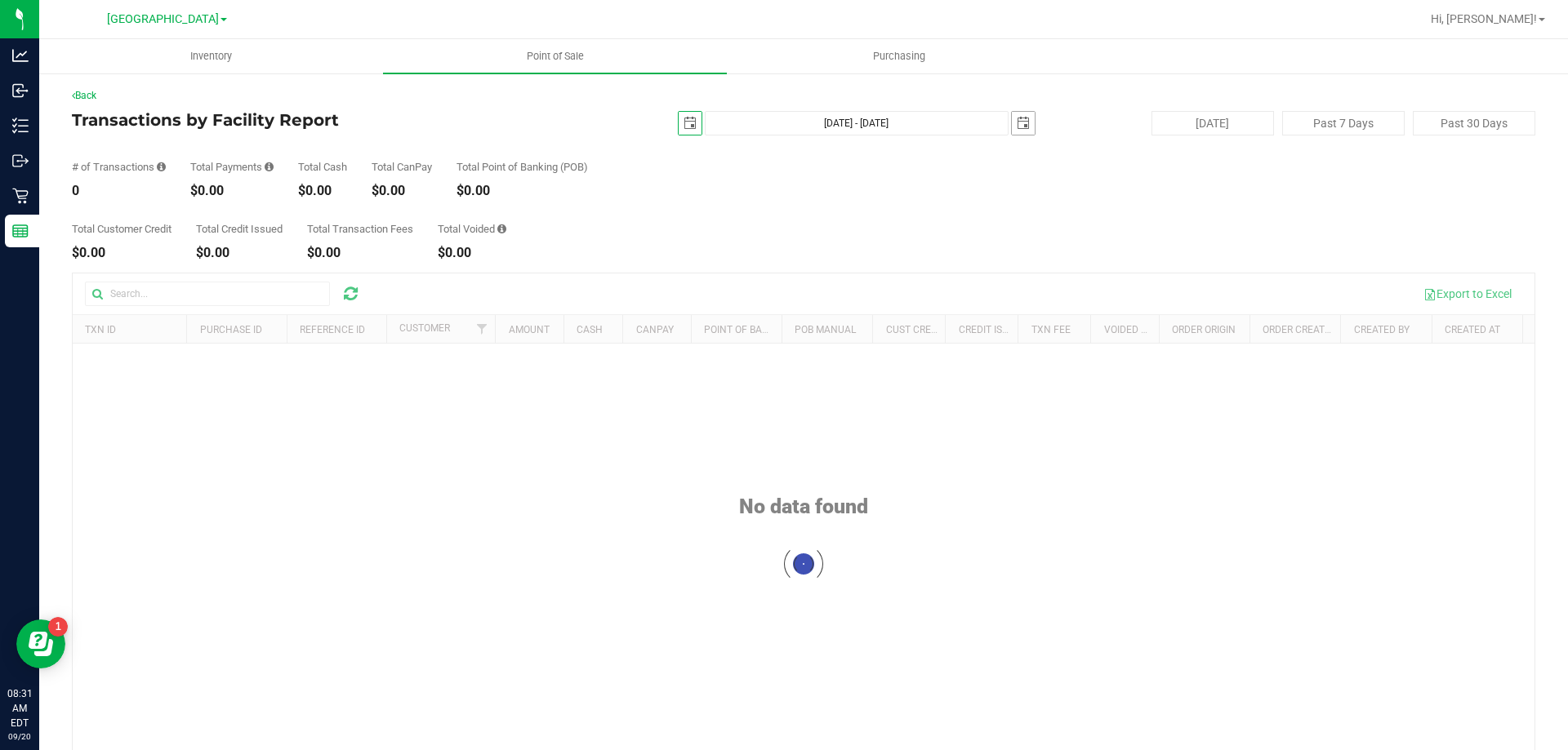
click at [1020, 124] on span "select" at bounding box center [1023, 123] width 13 height 13
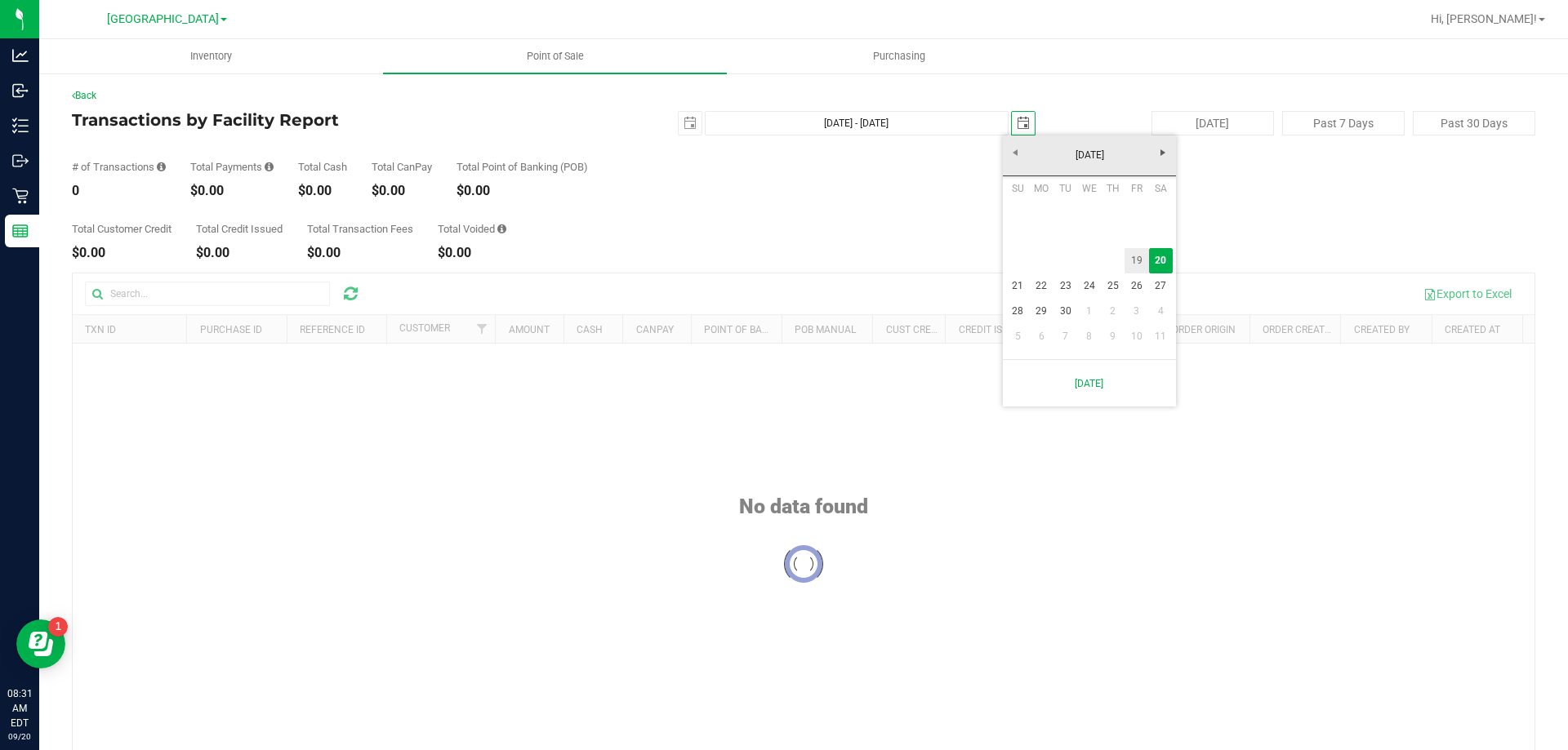
click at [1147, 262] on link "19" at bounding box center [1136, 261] width 23 height 25
type input "[DATE] - [DATE]"
type input "[DATE]"
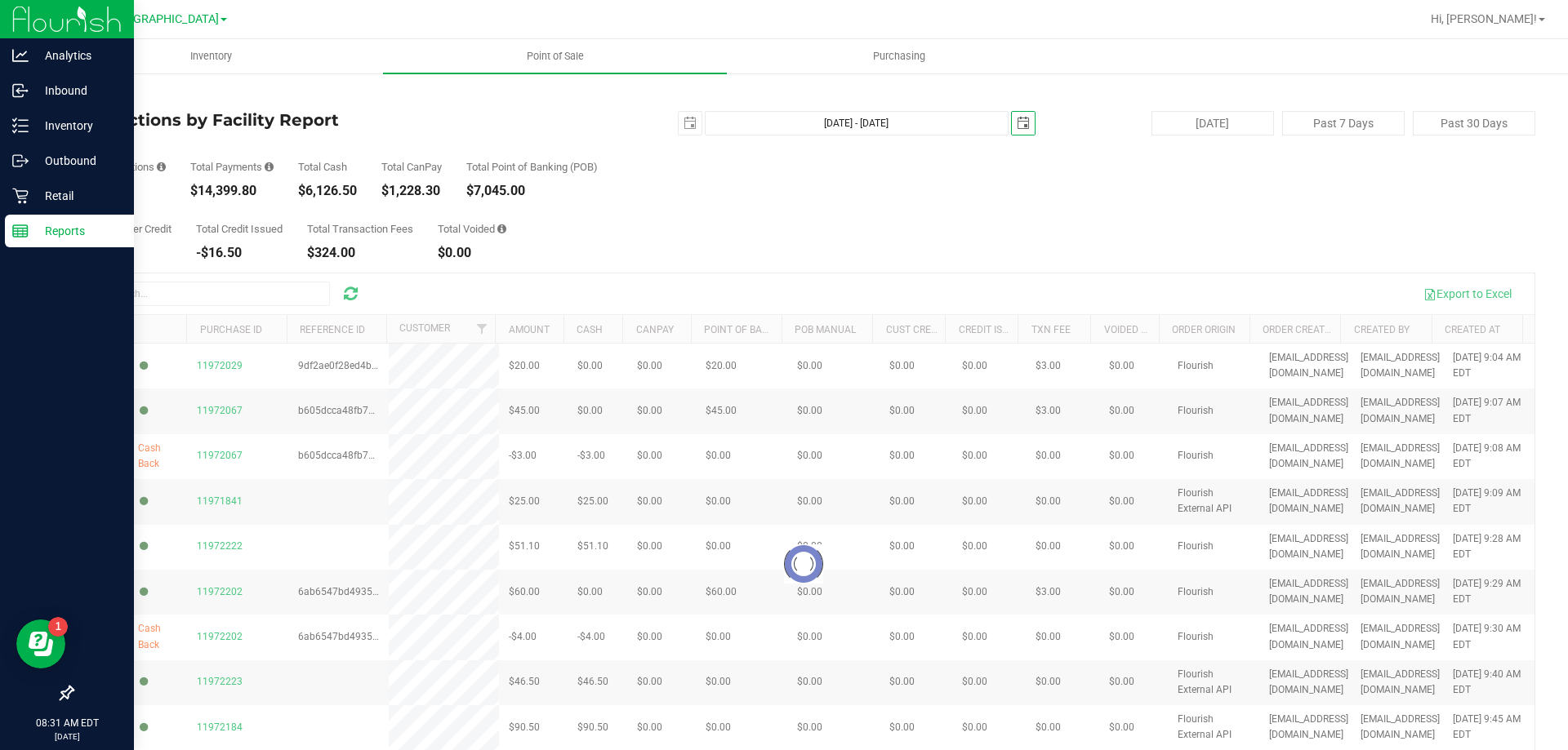
click at [51, 238] on p "Reports" at bounding box center [78, 231] width 98 height 20
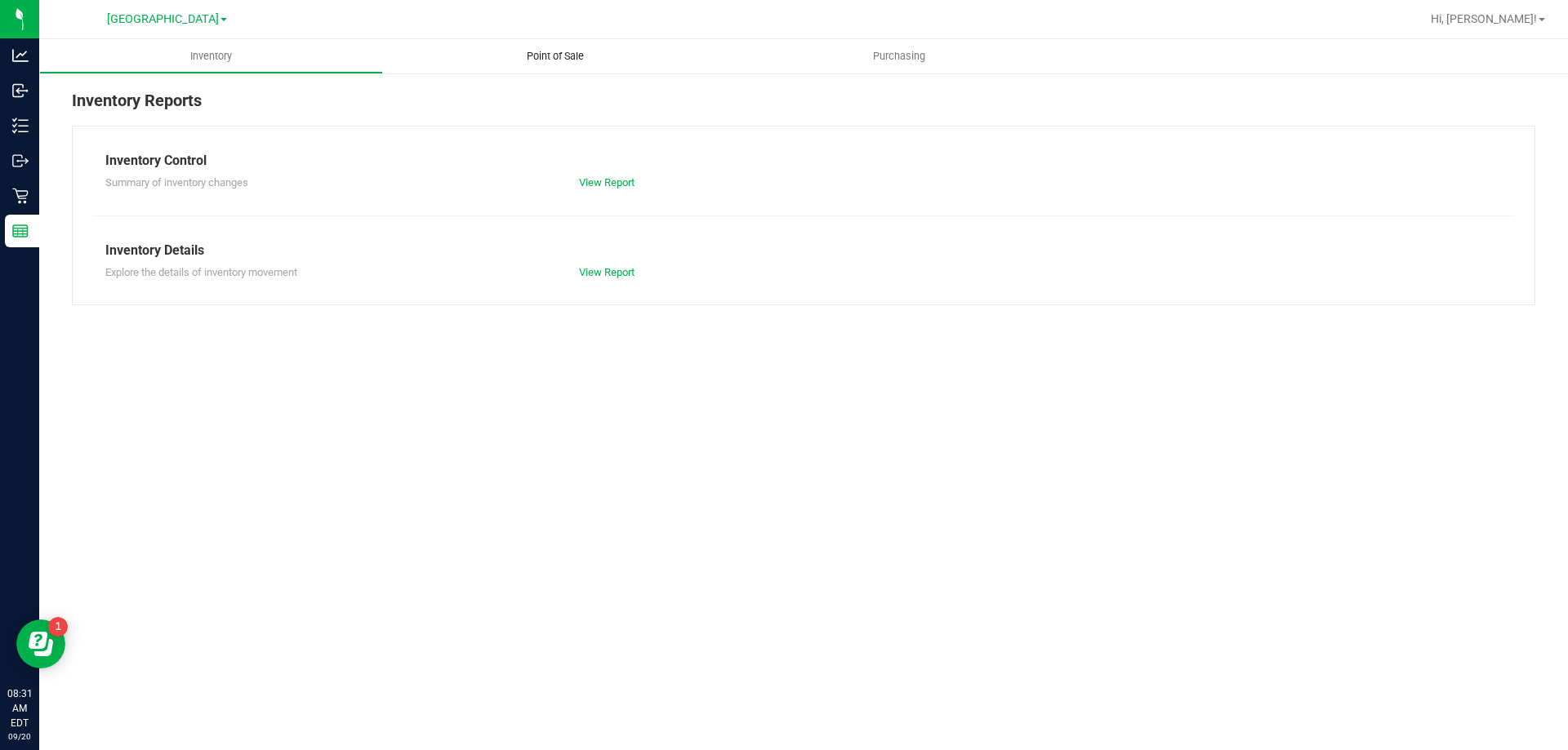
click at [568, 64] on uib-tab-heading "Point of Sale" at bounding box center [555, 56] width 344 height 34
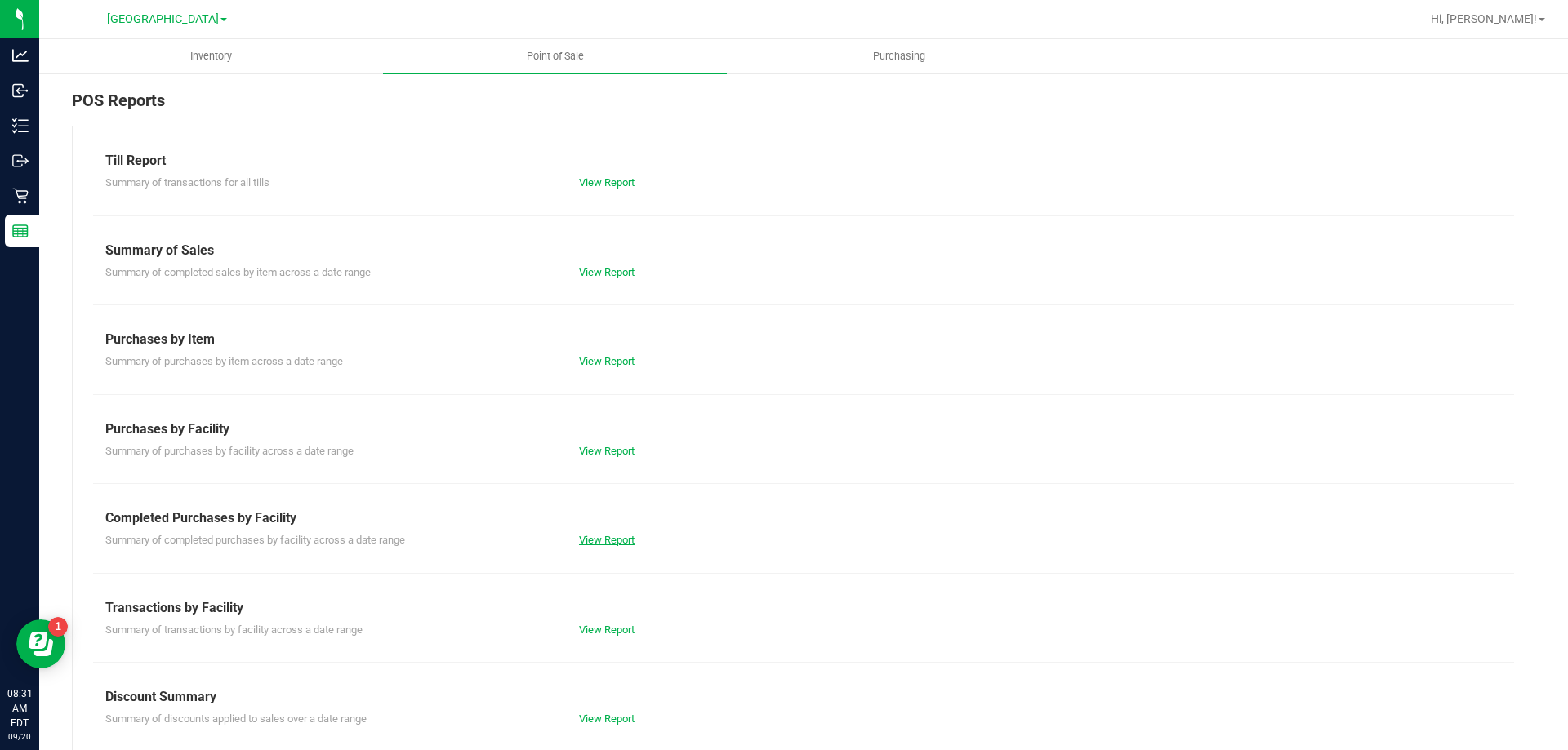
click at [611, 541] on link "View Report" at bounding box center [607, 540] width 56 height 13
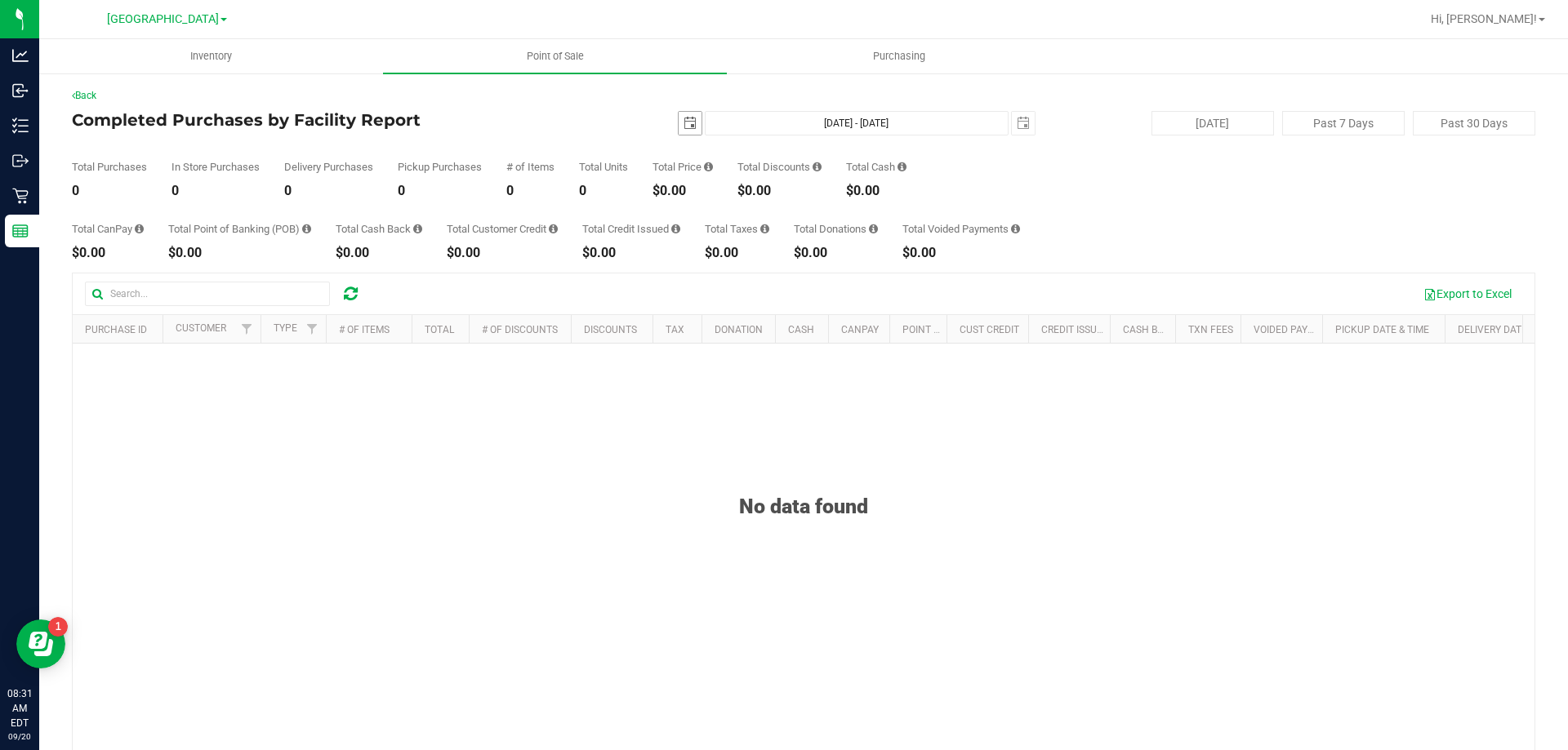
click at [683, 118] on span "select" at bounding box center [690, 123] width 13 height 13
click at [810, 266] on link "19" at bounding box center [803, 264] width 23 height 25
type input "[DATE]"
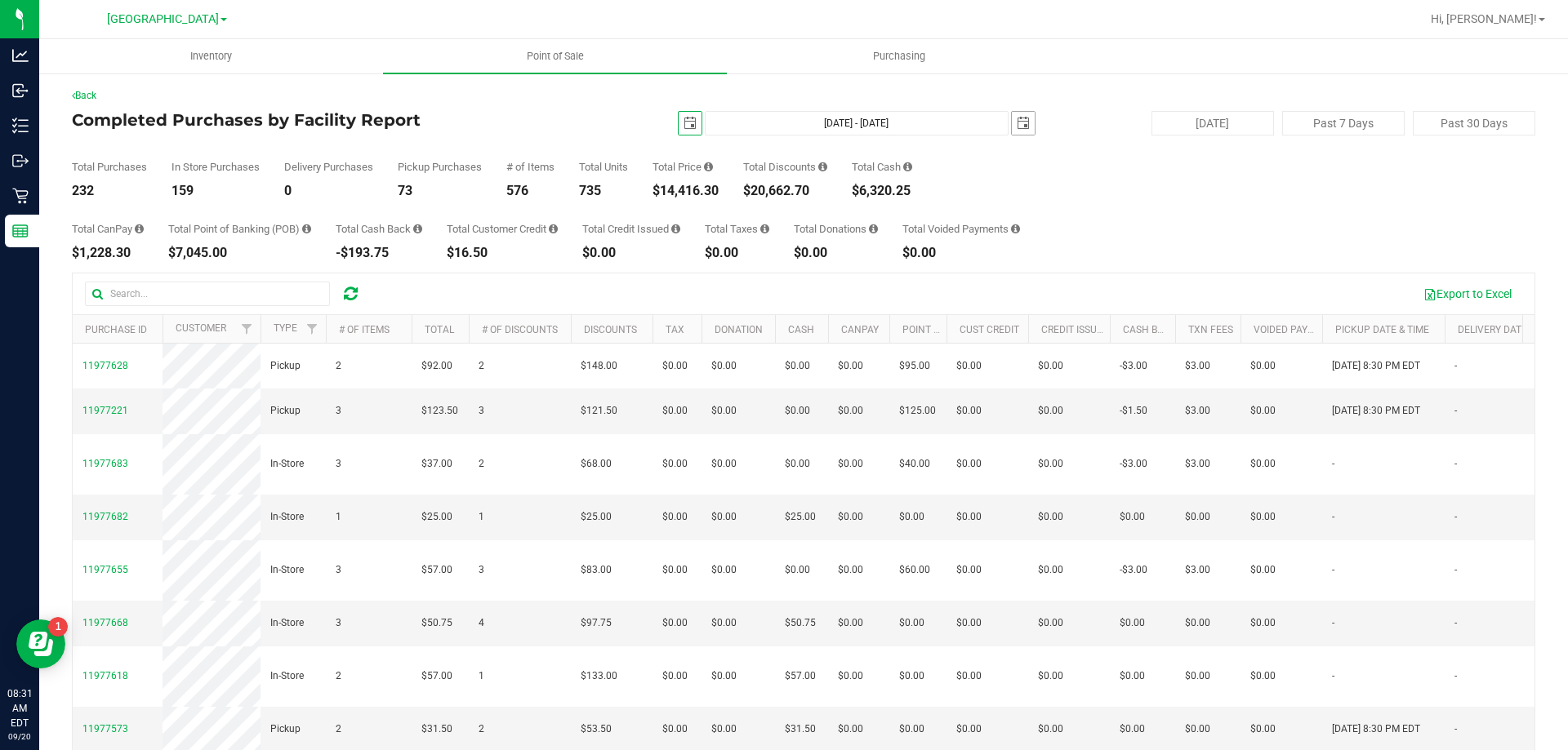
click at [1017, 122] on span "select" at bounding box center [1023, 123] width 13 height 13
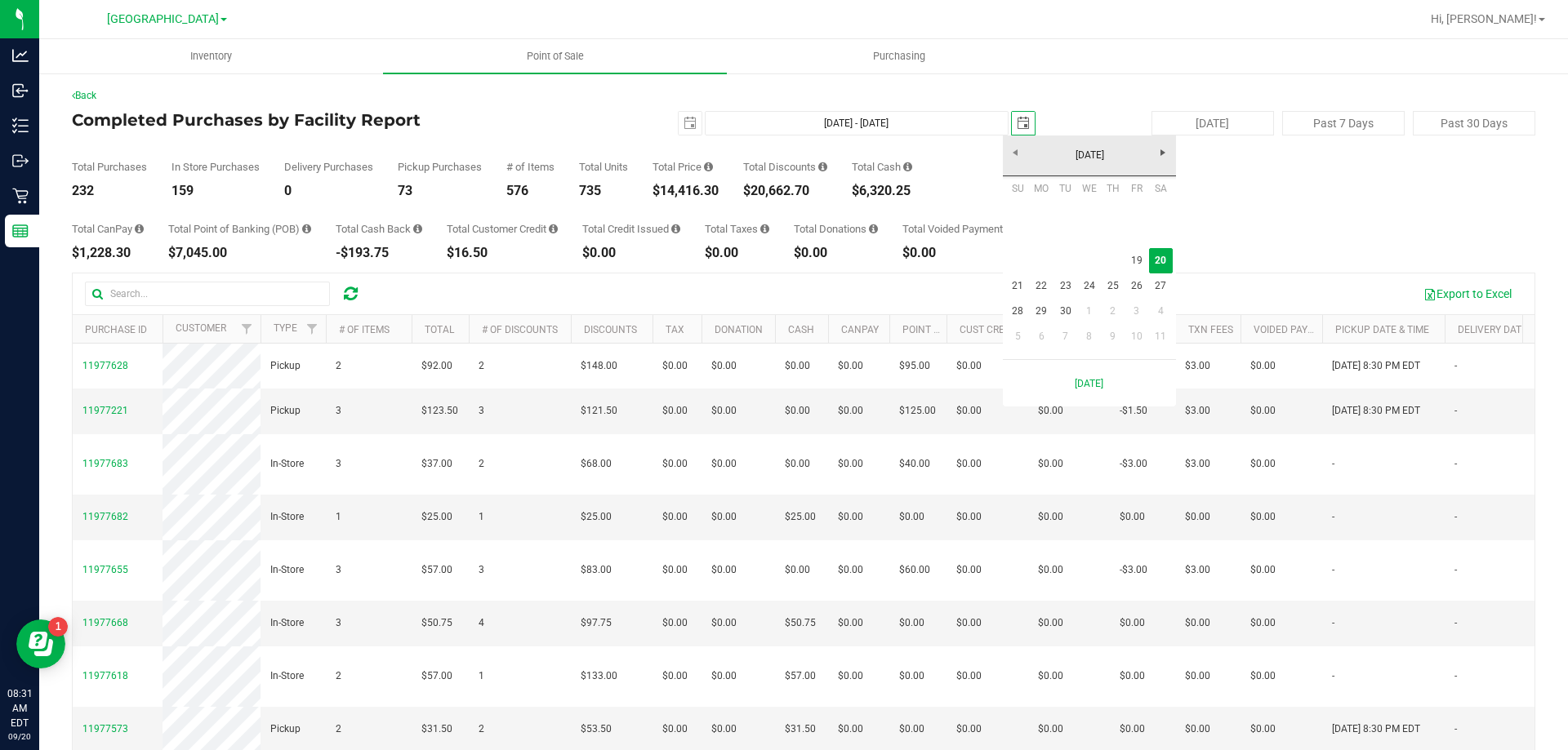
scroll to position [0, 41]
click at [1129, 258] on link "19" at bounding box center [1136, 261] width 23 height 25
type input "[DATE] - [DATE]"
type input "[DATE]"
